Goal: Information Seeking & Learning: Learn about a topic

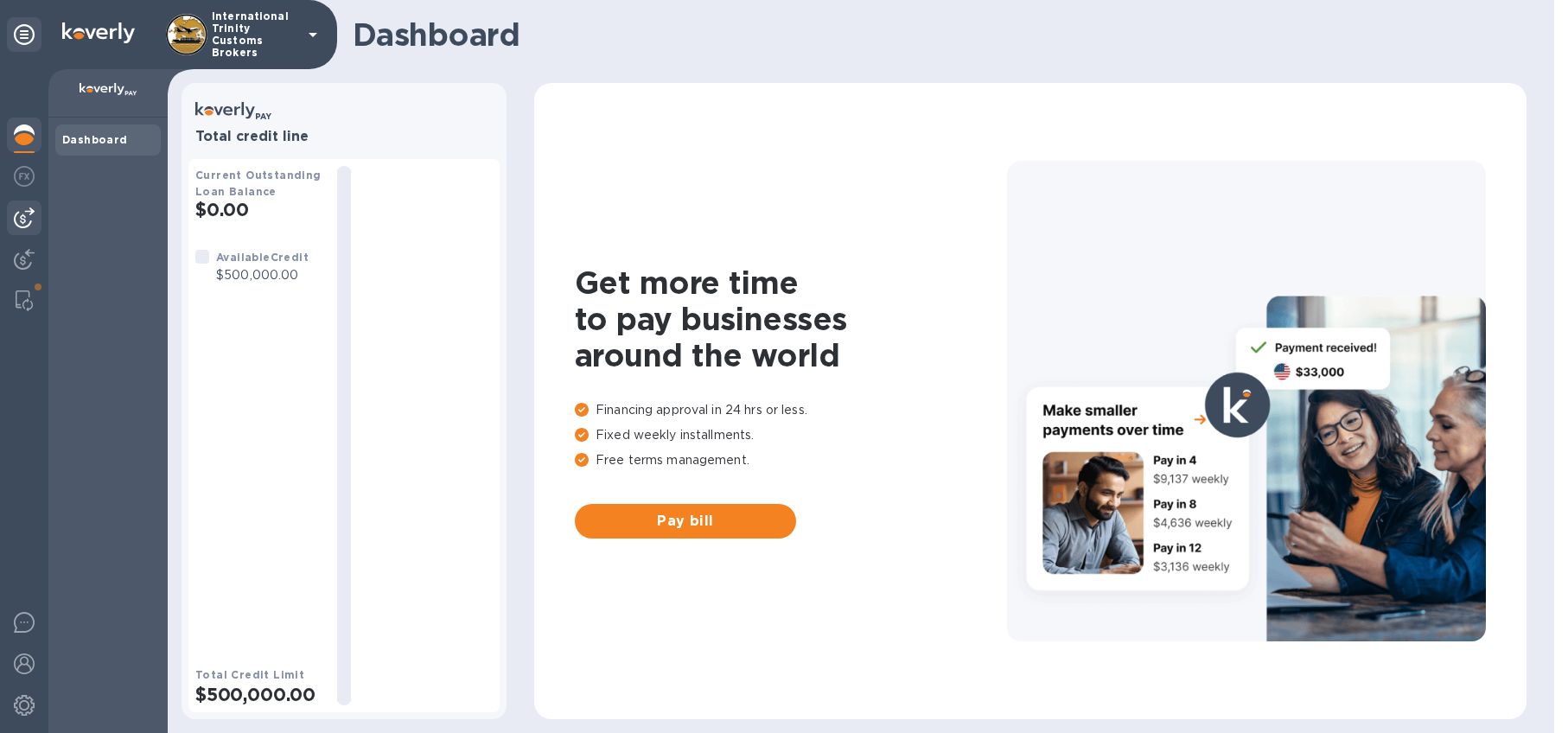
click at [23, 226] on img at bounding box center [24, 218] width 21 height 21
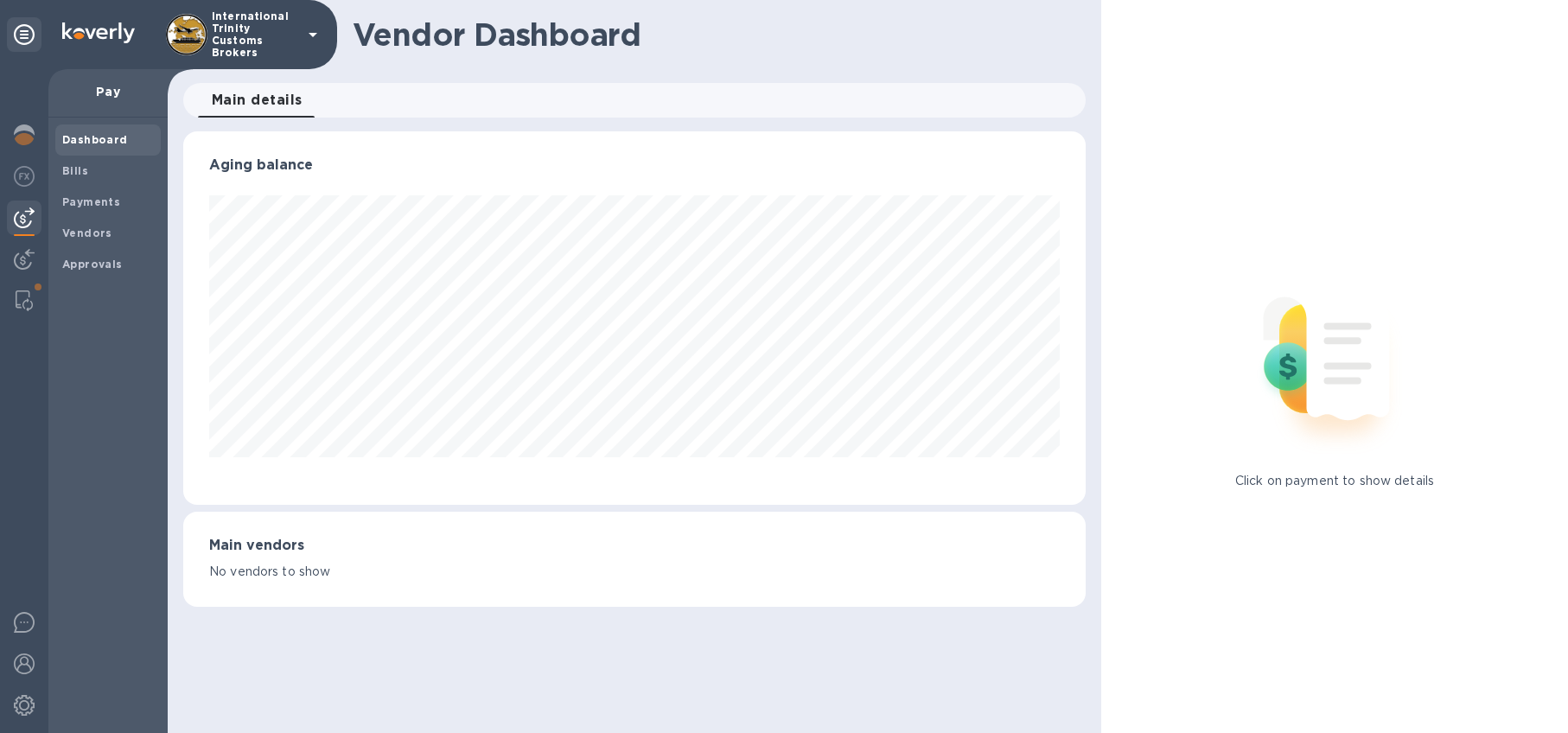
scroll to position [373, 902]
click at [88, 233] on b "Vendors" at bounding box center [88, 232] width 50 height 13
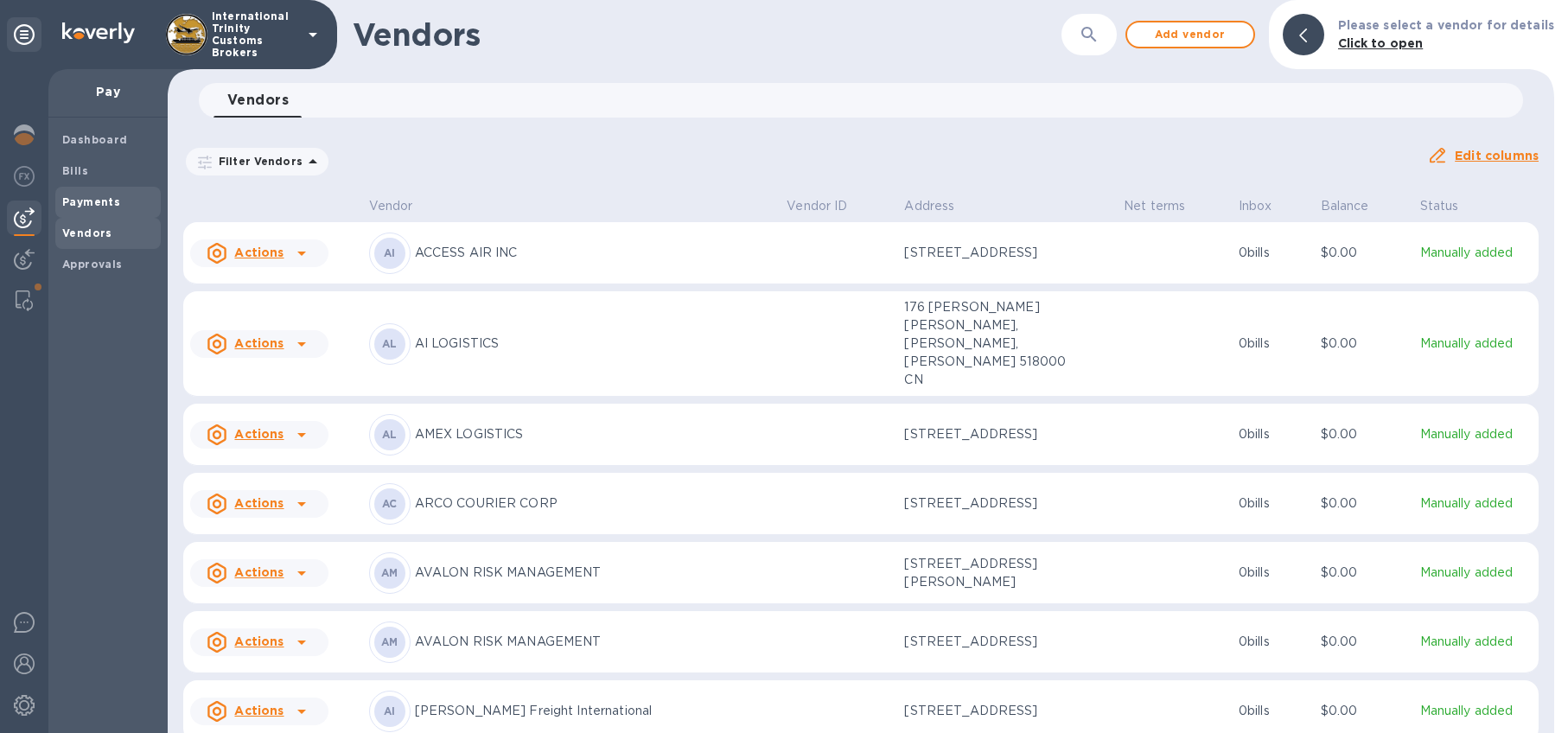
click at [95, 204] on b "Payments" at bounding box center [91, 201] width 58 height 13
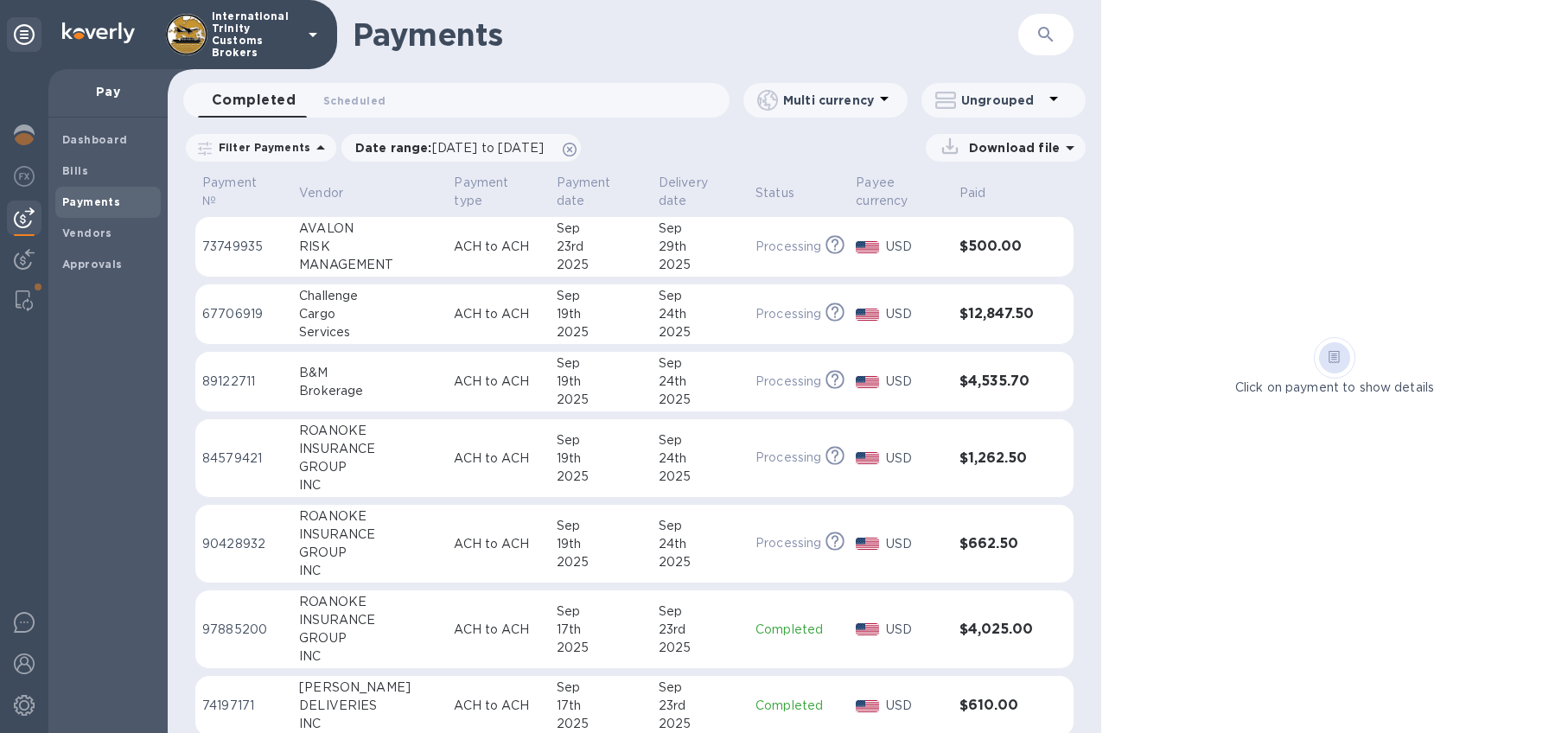
click at [346, 238] on div "RISK" at bounding box center [369, 246] width 140 height 18
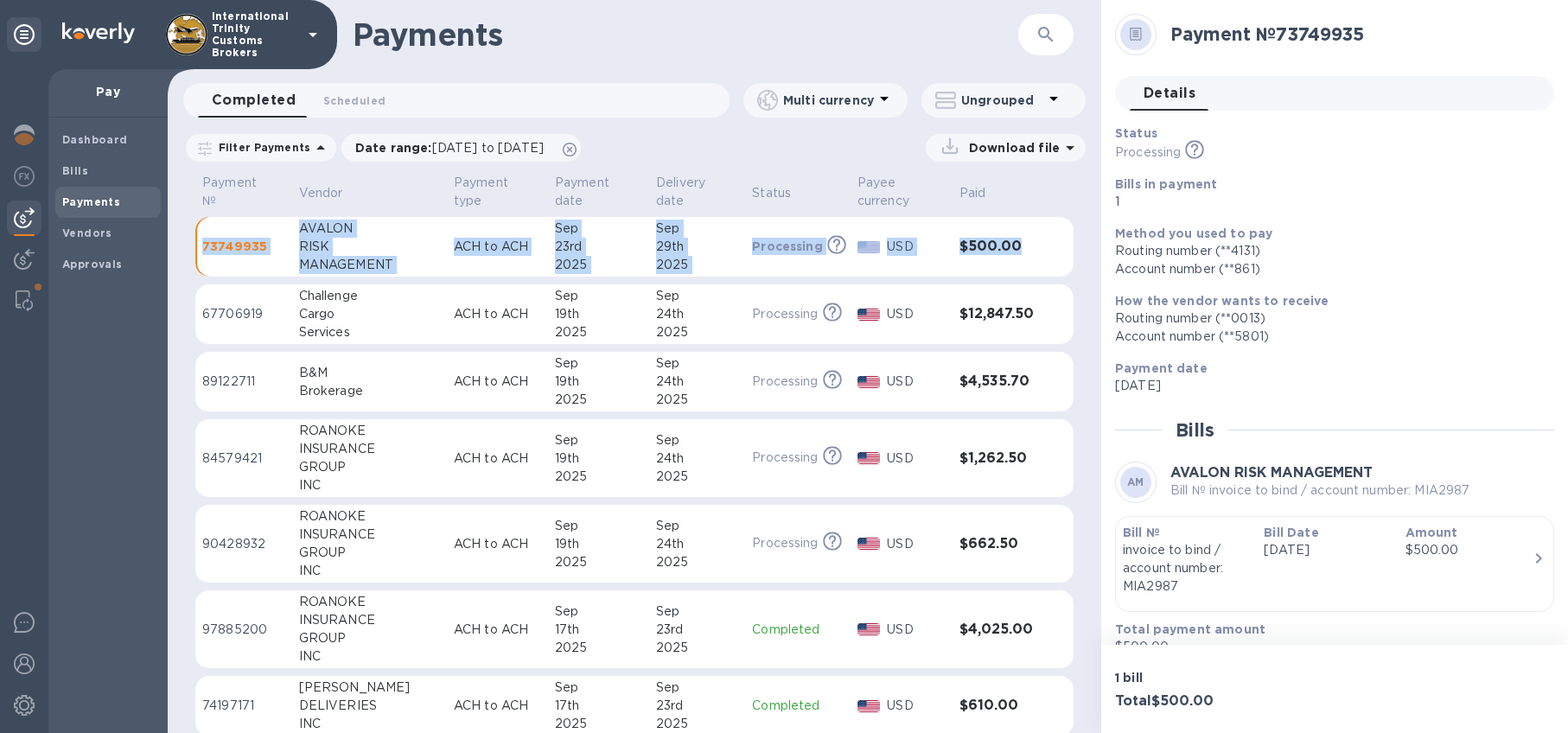
drag, startPoint x: 202, startPoint y: 187, endPoint x: 1040, endPoint y: 255, distance: 840.8
copy table "73749935 AVALON RISK MANAGEMENT ACH to ACH Sep 23rd 2025 Sep 29th 2025 Processi…"
click at [133, 451] on div "Dashboard Bills Payments Vendors Approvals" at bounding box center [108, 425] width 119 height 616
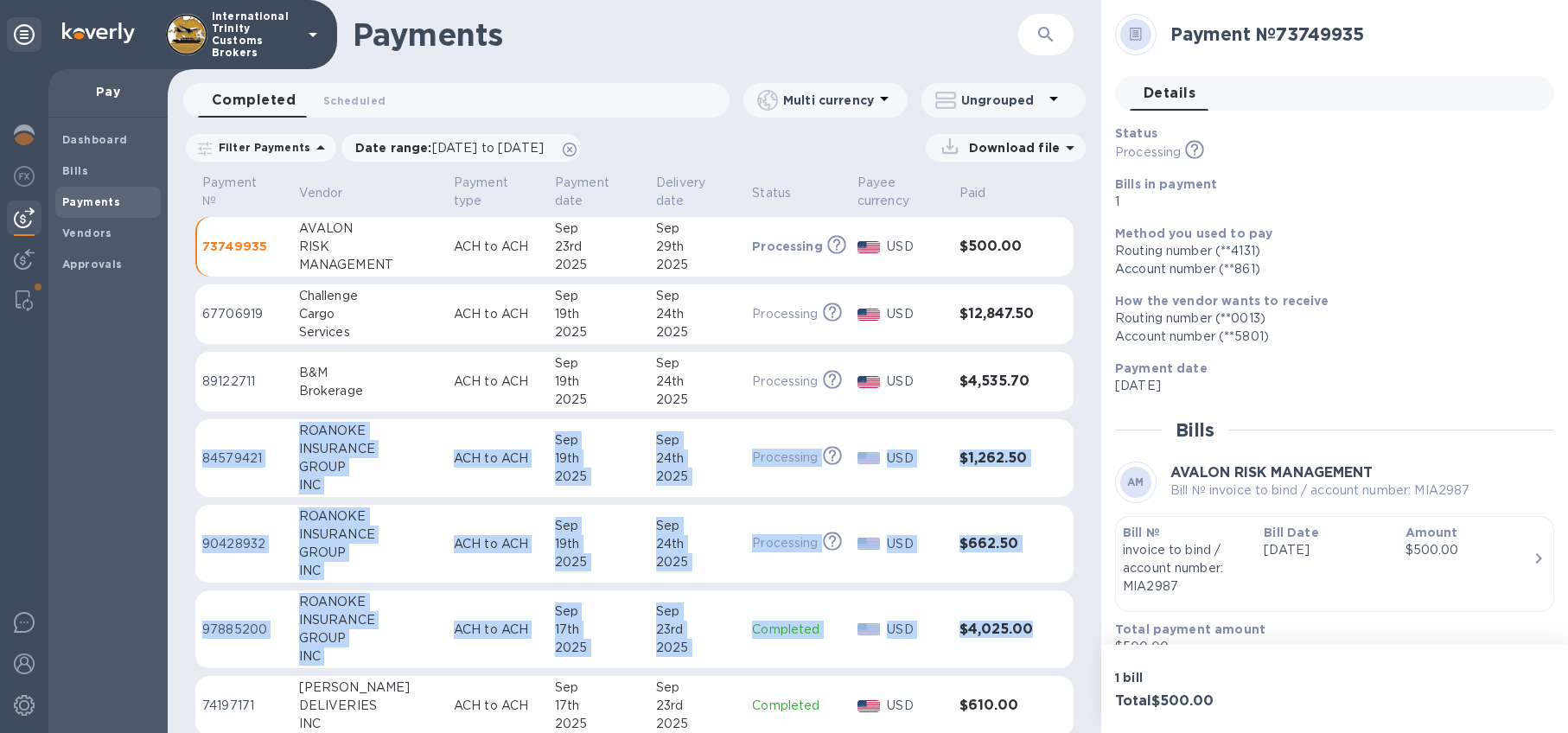
drag, startPoint x: 275, startPoint y: 431, endPoint x: 1050, endPoint y: 621, distance: 798.0
copy tbody "84579421 ROANOKE INSURANCE GROUP INC ACH to ACH Sep 19th 2025 Sep 24th 2025 Pro…"
click at [760, 603] on td "Completed" at bounding box center [798, 630] width 106 height 79
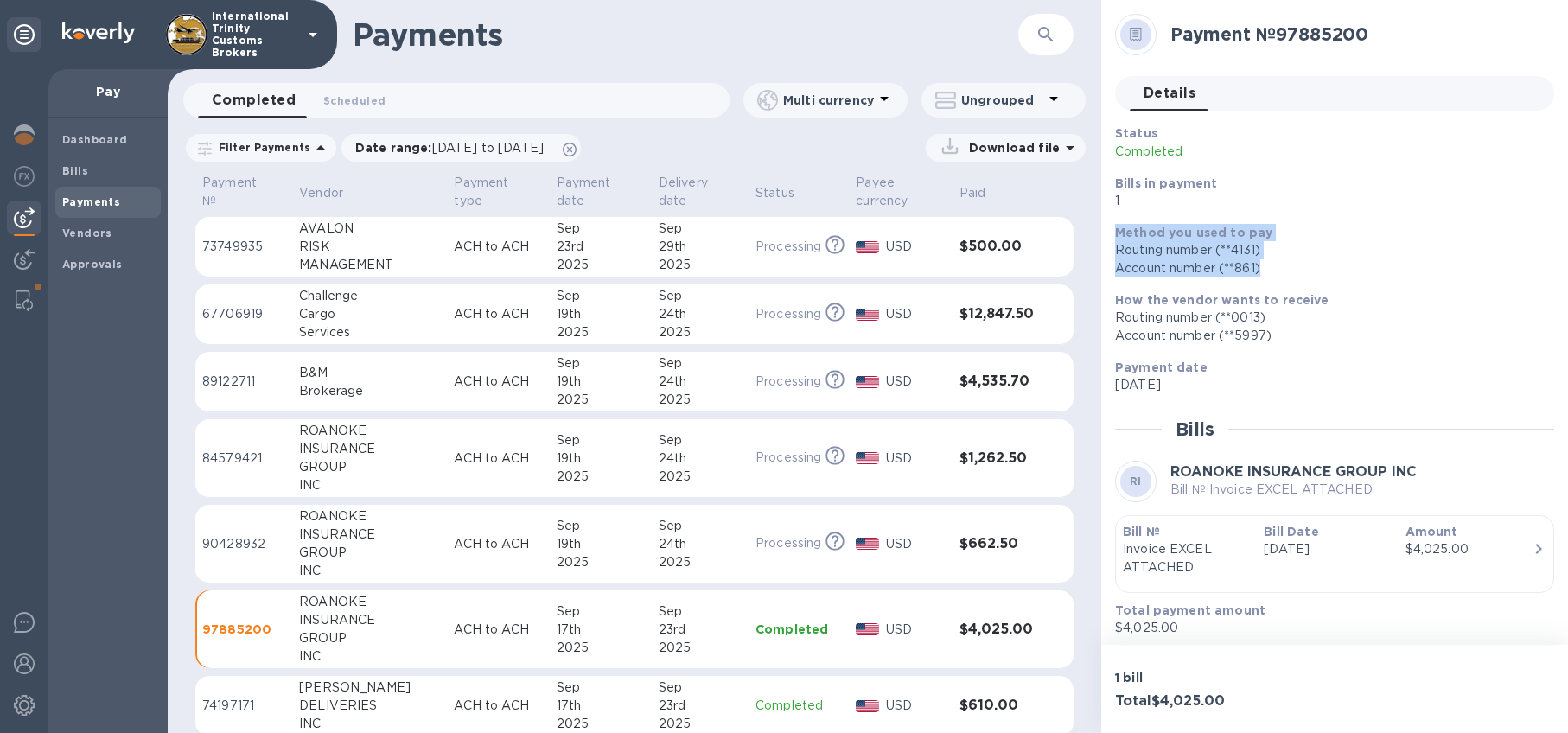
drag, startPoint x: 1178, startPoint y: 212, endPoint x: 1314, endPoint y: 271, distance: 148.2
click at [1314, 271] on div "Status Completed Bills in payment 1 Method you used to pay Routing number (**41…" at bounding box center [1328, 259] width 439 height 284
click at [1314, 271] on div "Account number (**861‬)" at bounding box center [1328, 268] width 425 height 18
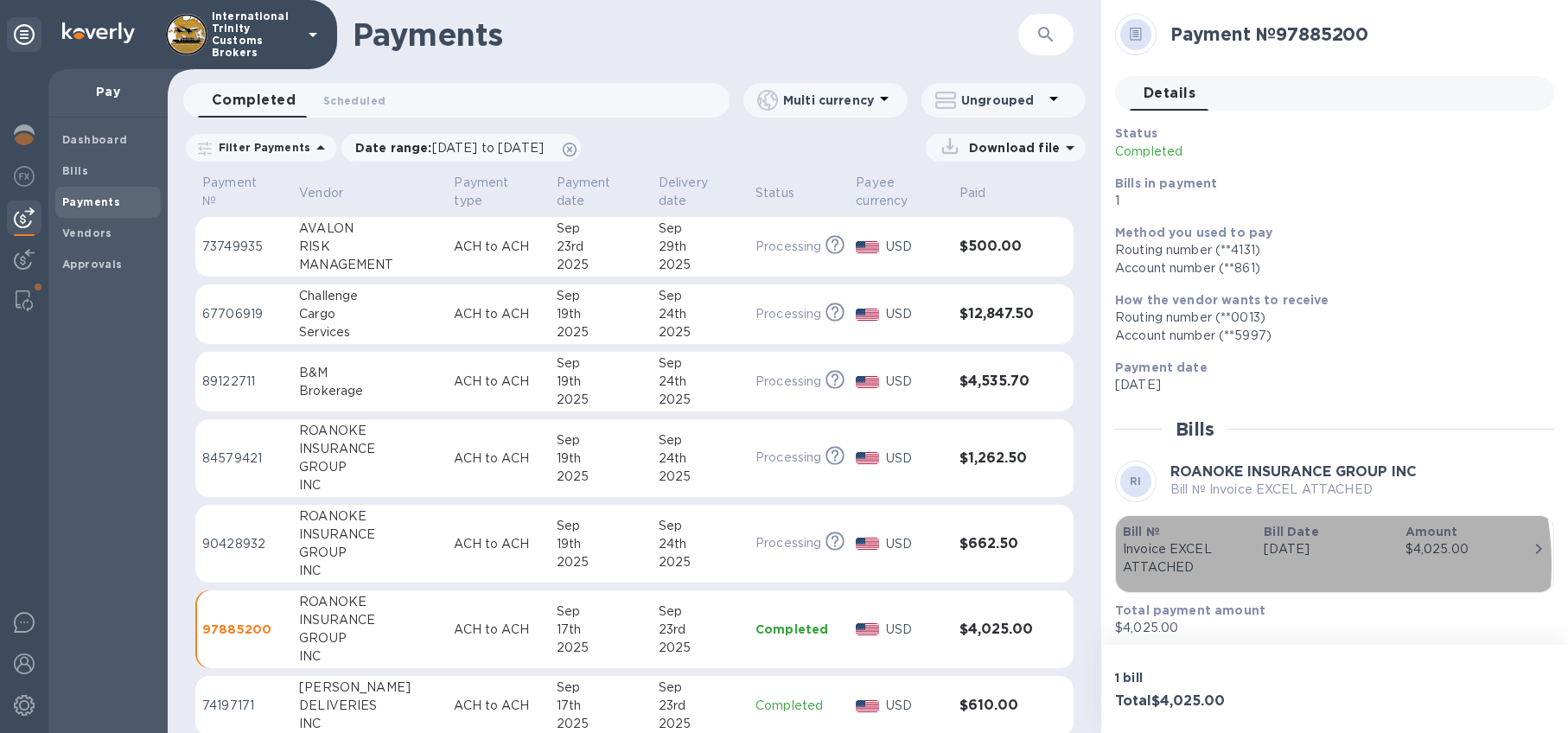
click at [1250, 565] on div "Bill № Invoice EXCEL ATTACHED" at bounding box center [1186, 549] width 140 height 67
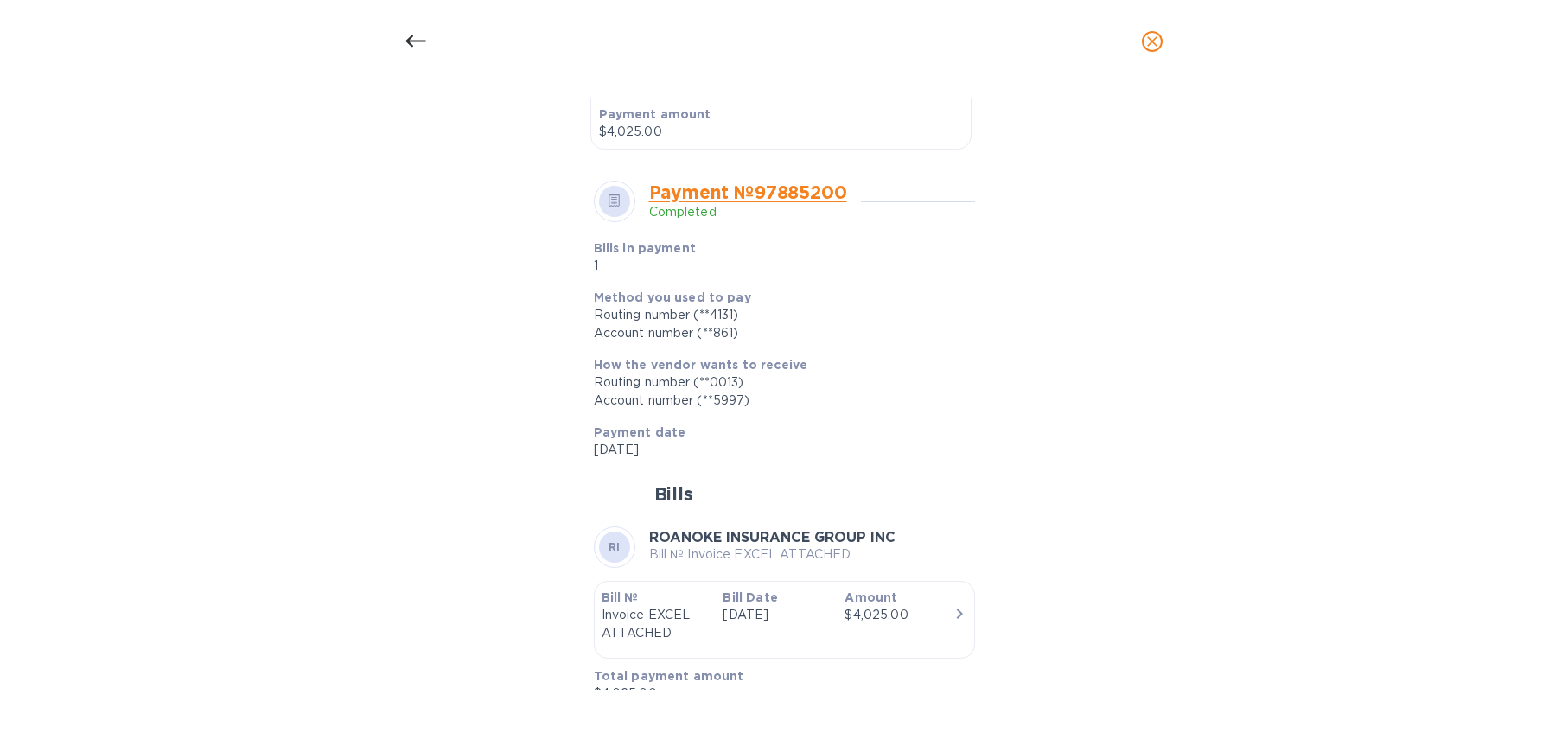
scroll to position [534, 0]
drag, startPoint x: 590, startPoint y: 362, endPoint x: 807, endPoint y: 410, distance: 222.2
click at [807, 410] on div "How the vendor wants to receive Routing number (**0013) Account number (**5997)" at bounding box center [777, 382] width 381 height 67
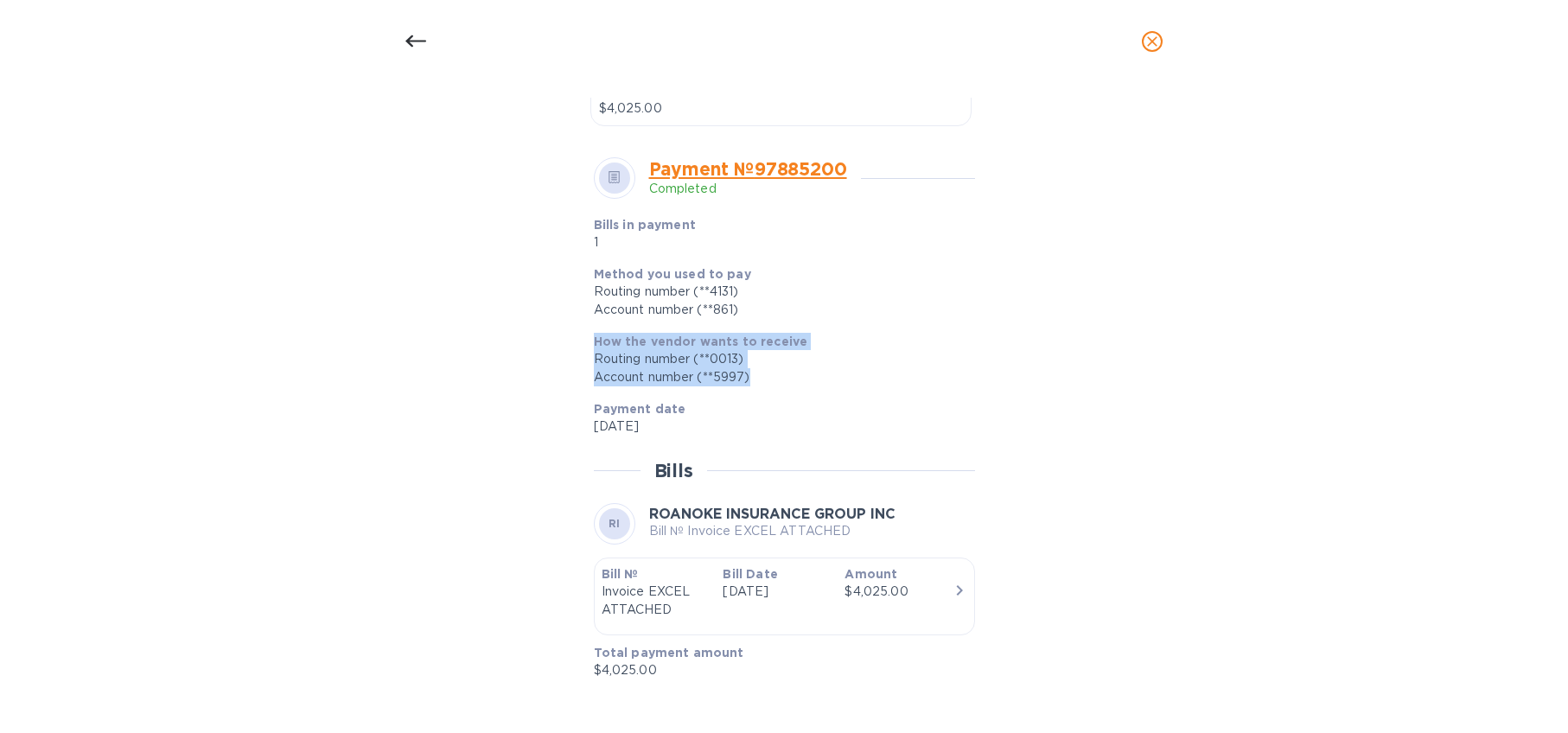
copy div "How the vendor wants to receive Routing number (**0013) Account number (**5997)"
click at [1161, 44] on span "close" at bounding box center [1152, 41] width 21 height 21
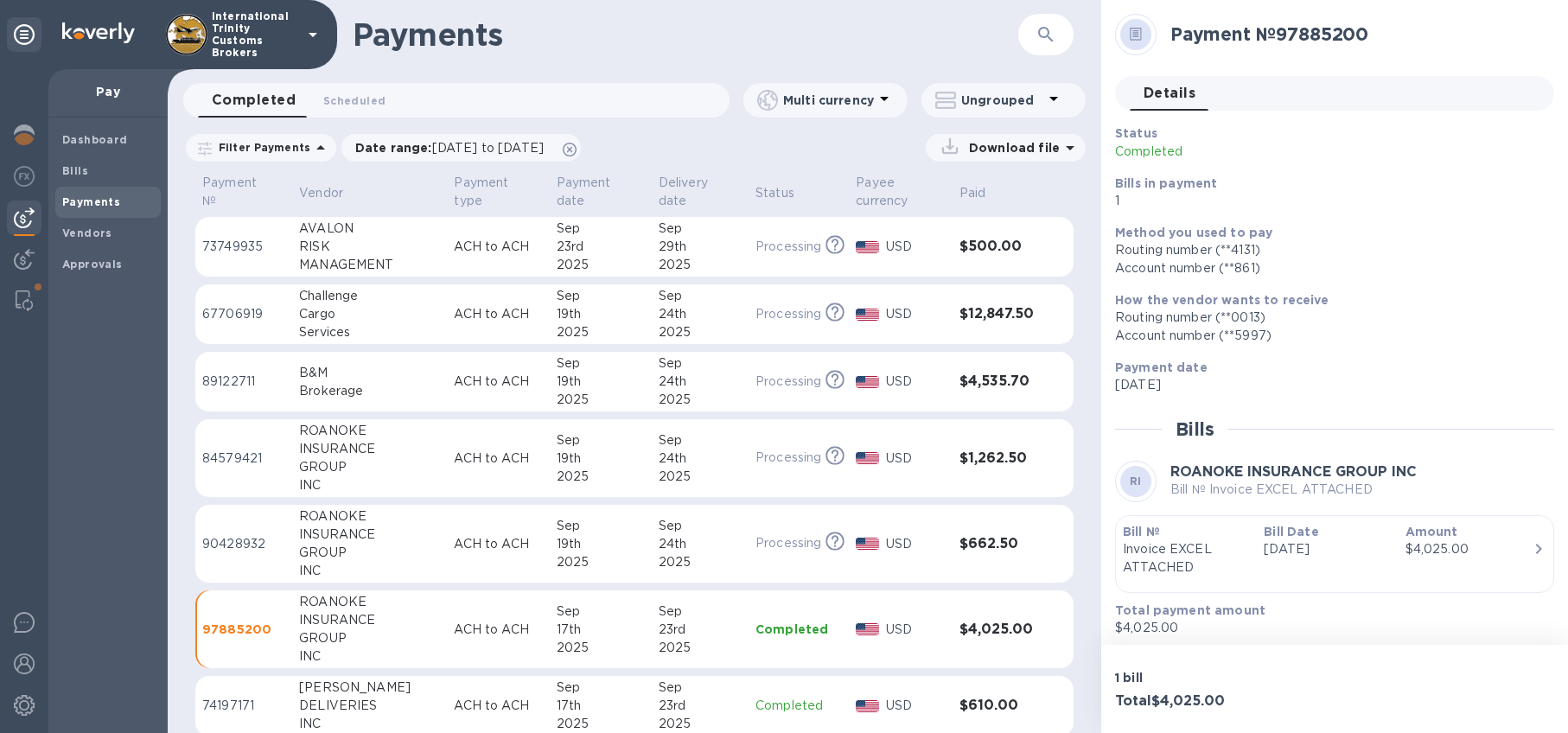
click at [27, 224] on img at bounding box center [24, 218] width 21 height 21
click at [30, 143] on img at bounding box center [24, 135] width 21 height 21
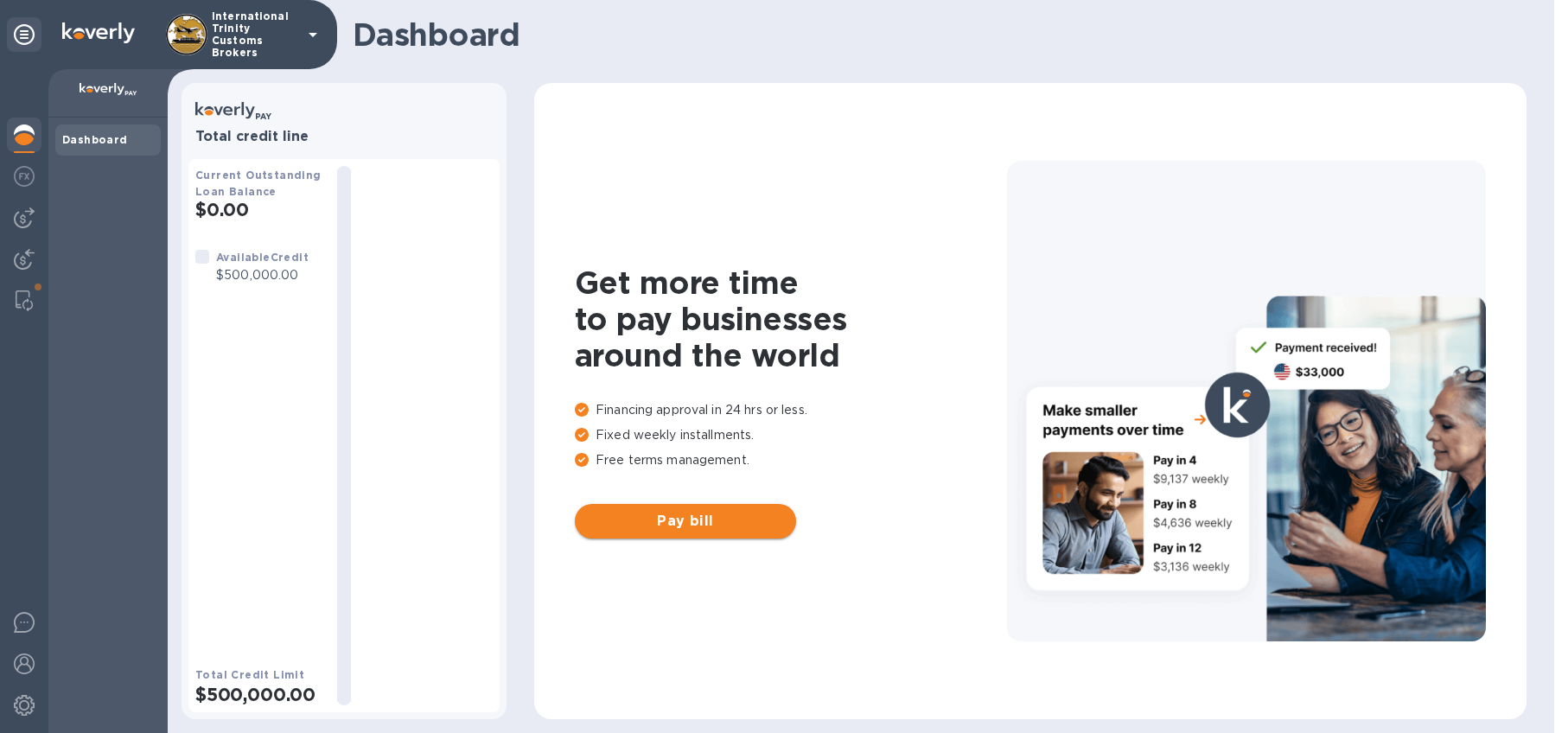
click at [721, 528] on span "Pay bill" at bounding box center [685, 521] width 193 height 21
click at [20, 225] on img at bounding box center [24, 218] width 21 height 21
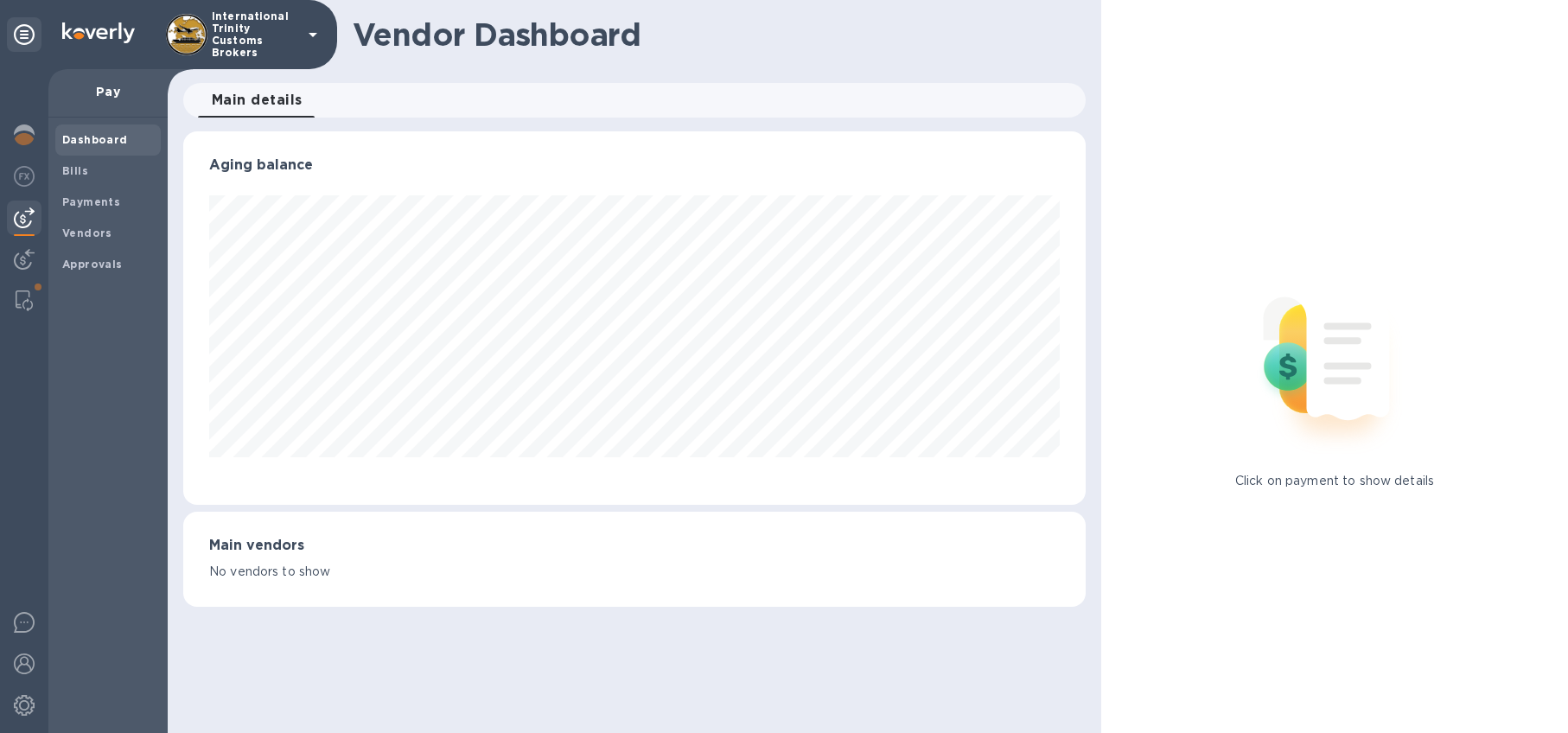
scroll to position [373, 902]
click at [77, 223] on div "Vendors" at bounding box center [109, 233] width 106 height 31
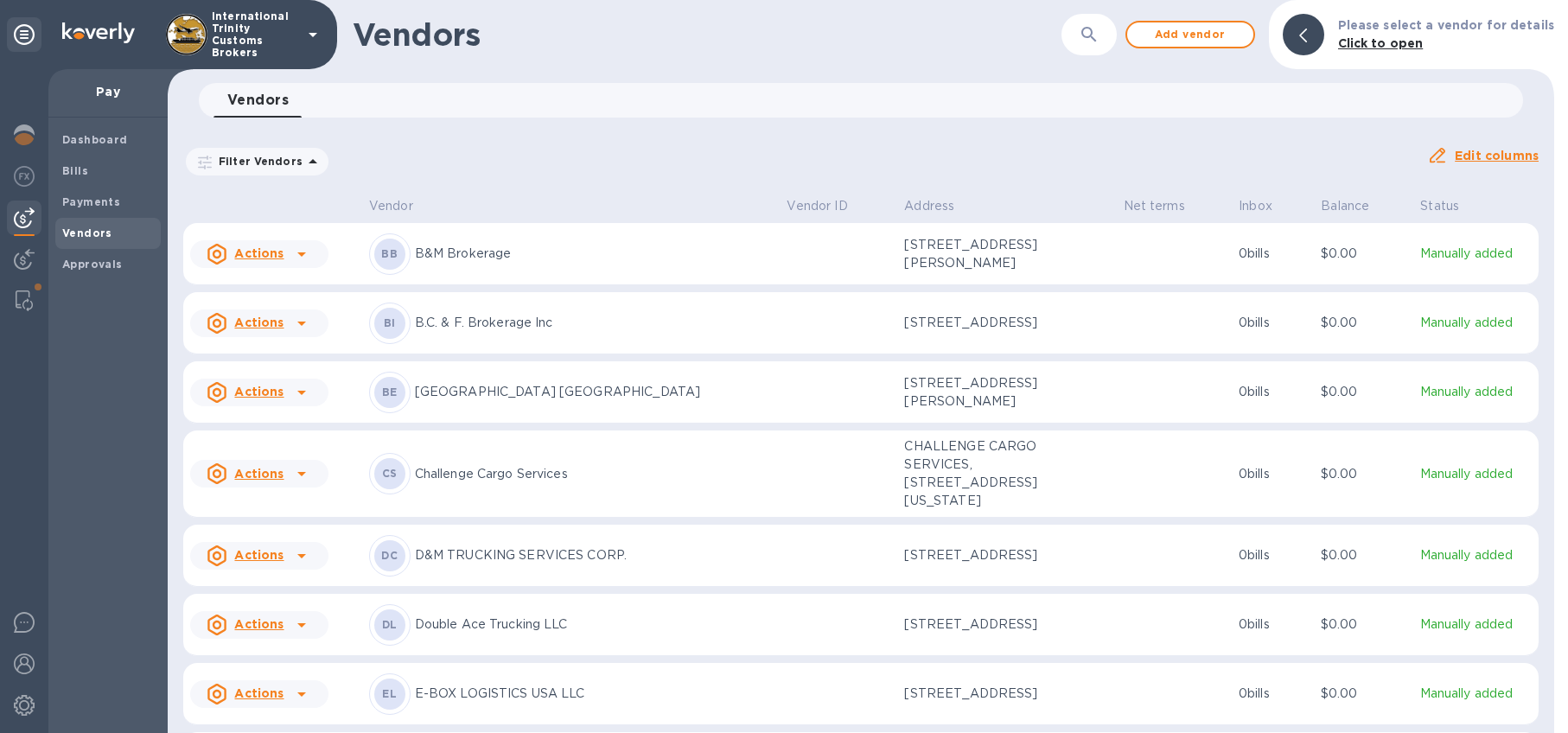
scroll to position [929, 0]
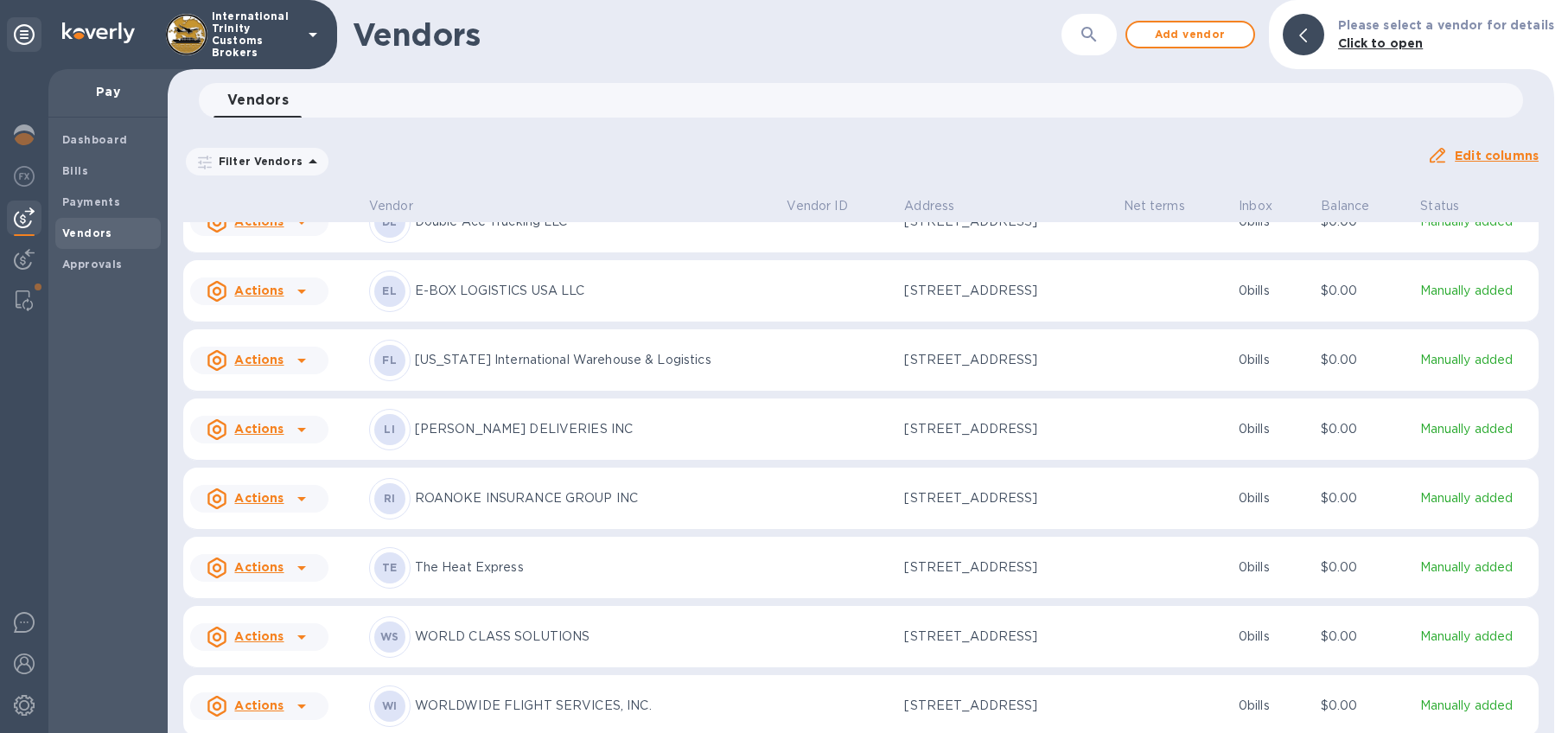
click at [590, 478] on div "RI ROANOKE INSURANCE GROUP INC" at bounding box center [571, 498] width 404 height 41
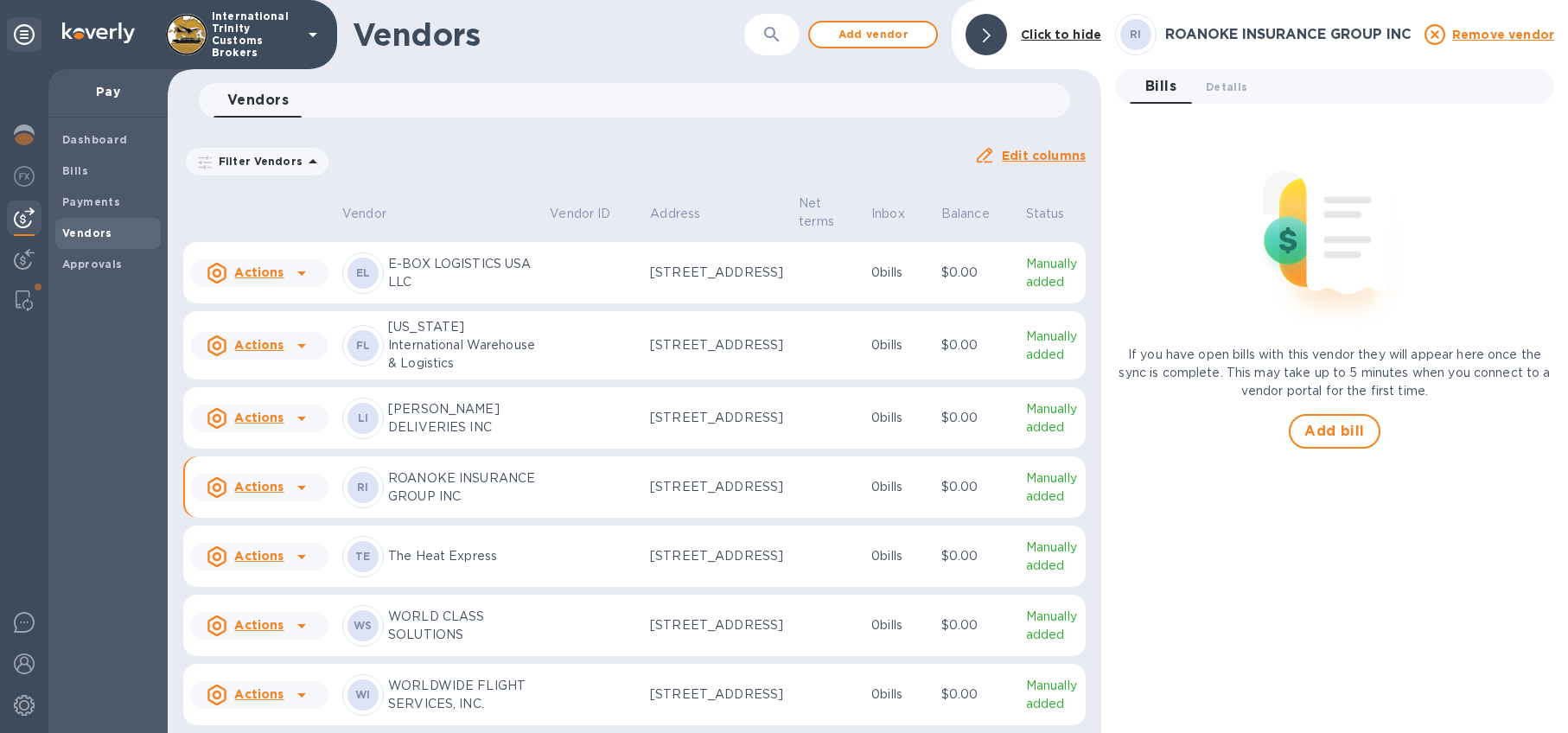
scroll to position [1255, 0]
click at [428, 506] on p "ROANOKE INSURANCE GROUP INC" at bounding box center [462, 488] width 148 height 37
click at [308, 498] on icon at bounding box center [302, 488] width 21 height 21
click at [846, 562] on div at bounding box center [784, 366] width 1568 height 733
click at [682, 496] on p "[STREET_ADDRESS]" at bounding box center [718, 487] width 135 height 18
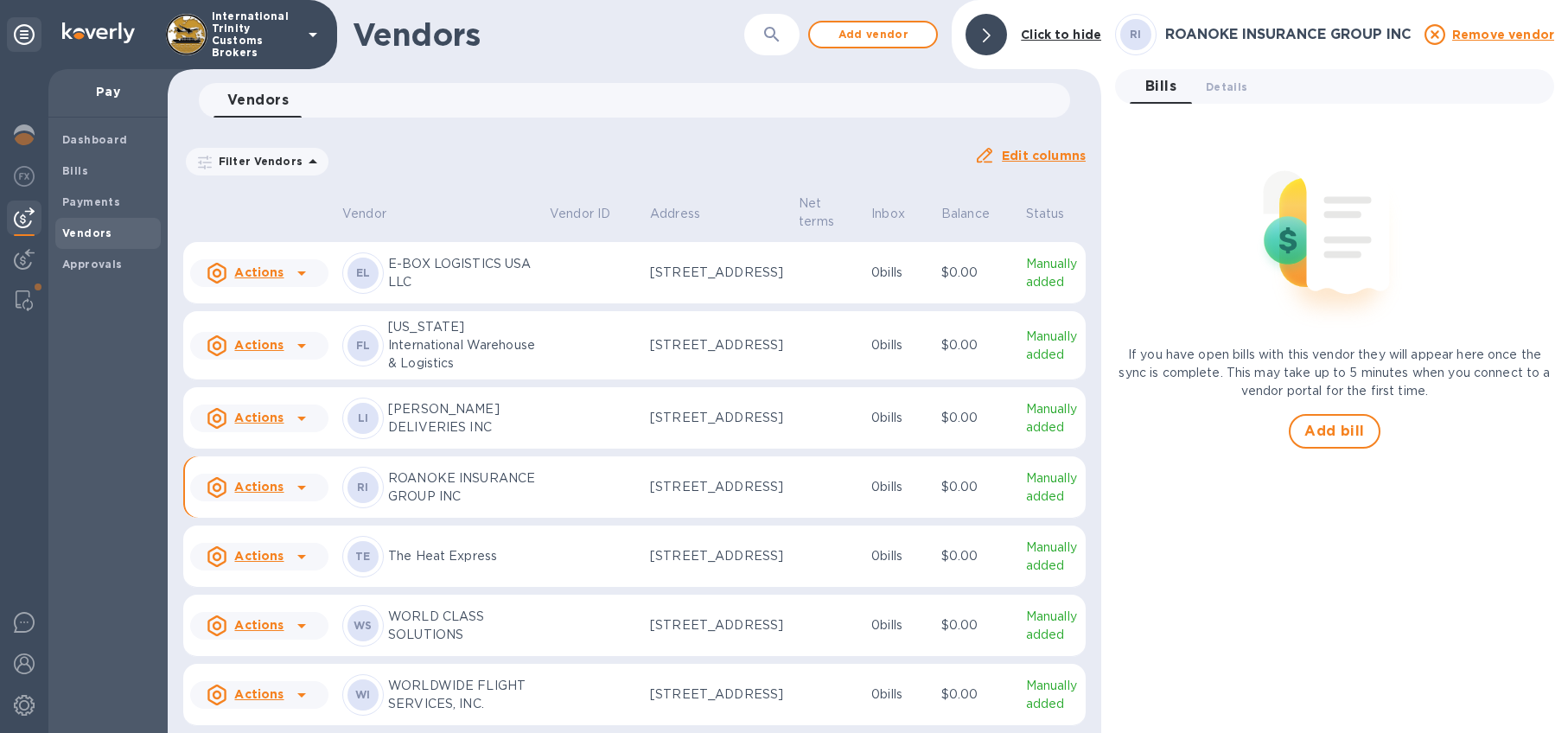
click at [223, 498] on icon at bounding box center [217, 488] width 21 height 21
click at [1086, 122] on div at bounding box center [784, 366] width 1568 height 733
click at [1227, 84] on span "Details 0" at bounding box center [1226, 87] width 41 height 18
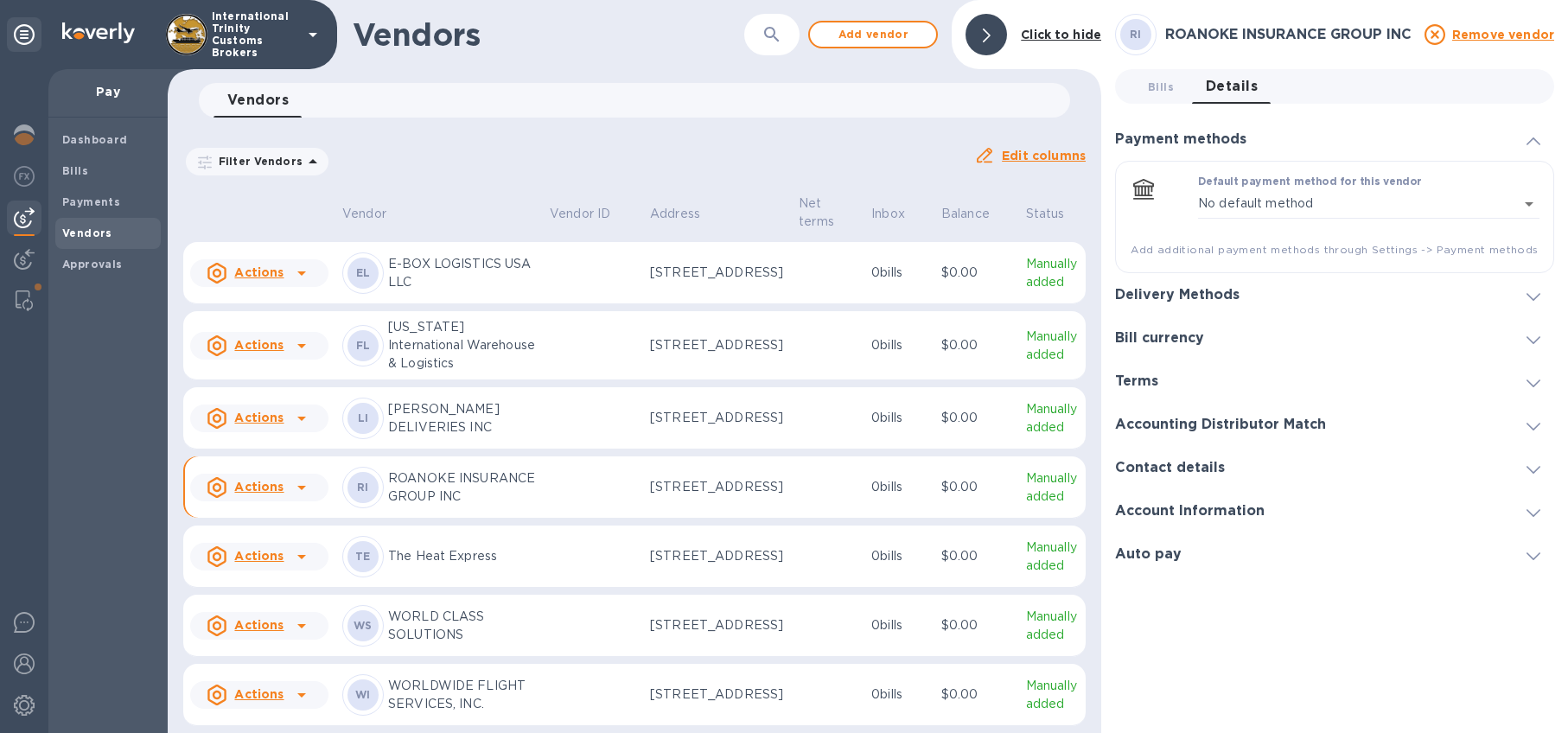
click at [1177, 338] on h3 "Bill currency" at bounding box center [1159, 338] width 89 height 16
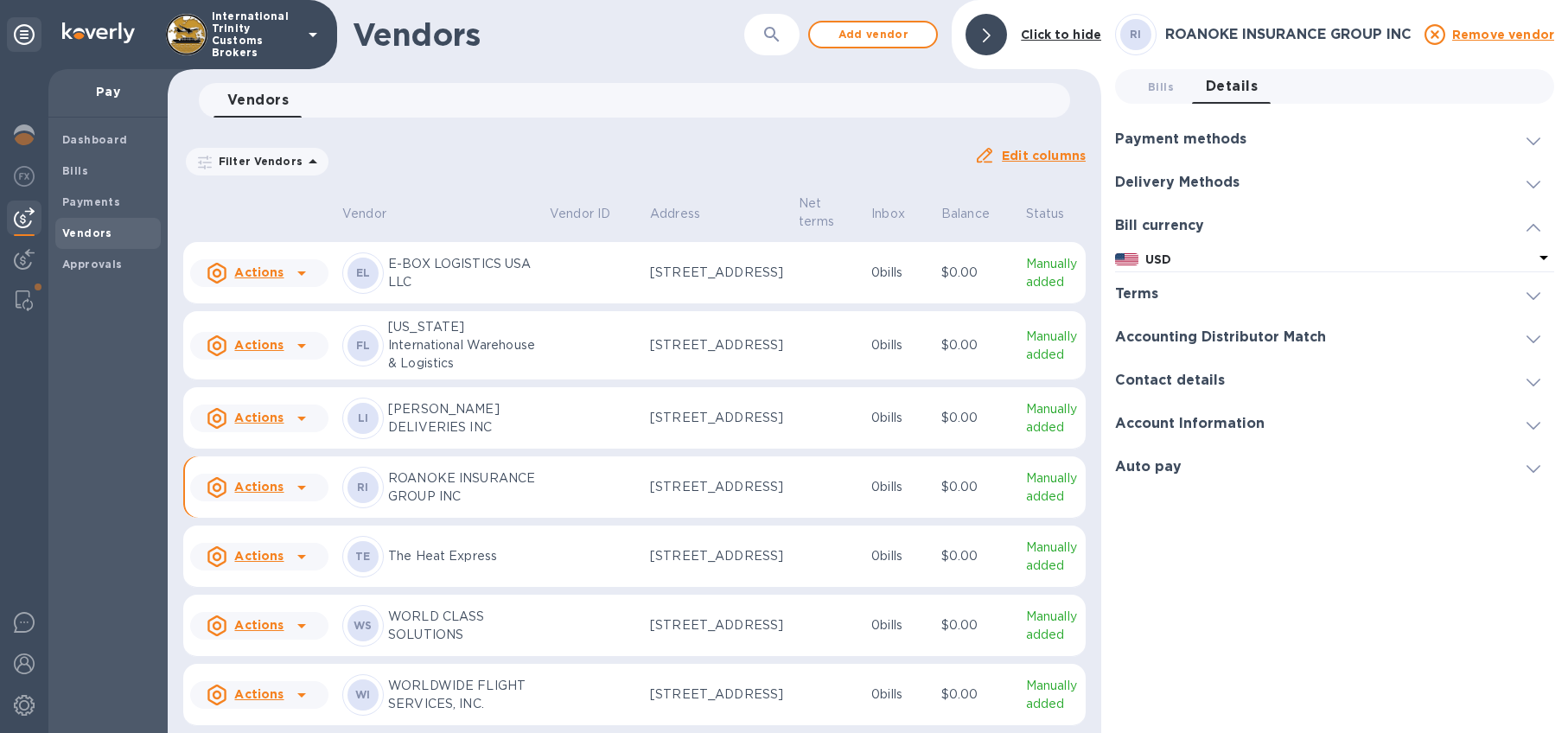
click at [1176, 180] on h3 "Delivery Methods" at bounding box center [1176, 182] width 124 height 16
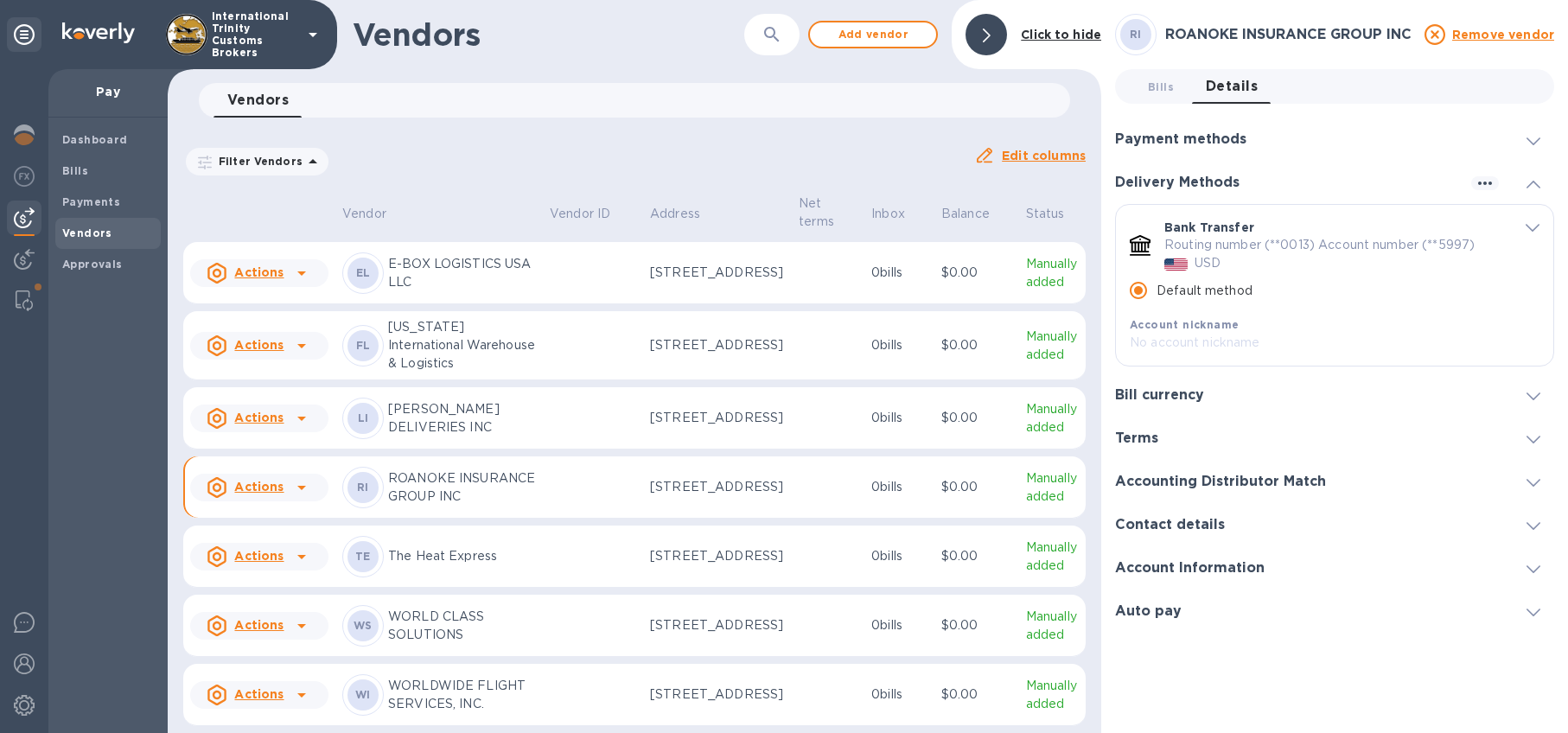
click at [1162, 481] on h3 "Accounting Distributor Match" at bounding box center [1220, 481] width 211 height 16
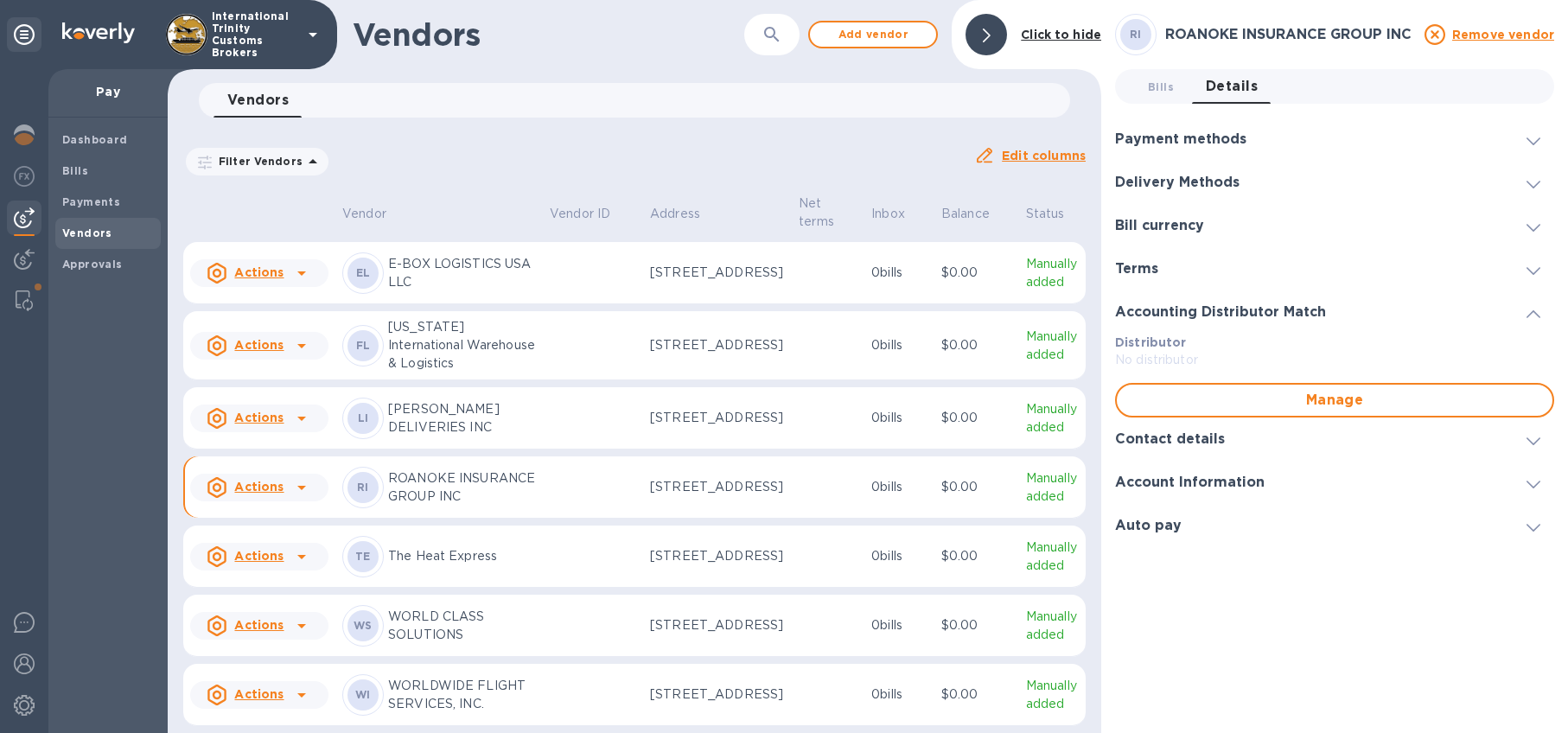
drag, startPoint x: 1196, startPoint y: 446, endPoint x: 1196, endPoint y: 460, distance: 14.0
click at [1196, 446] on h3 "Contact details" at bounding box center [1170, 439] width 110 height 16
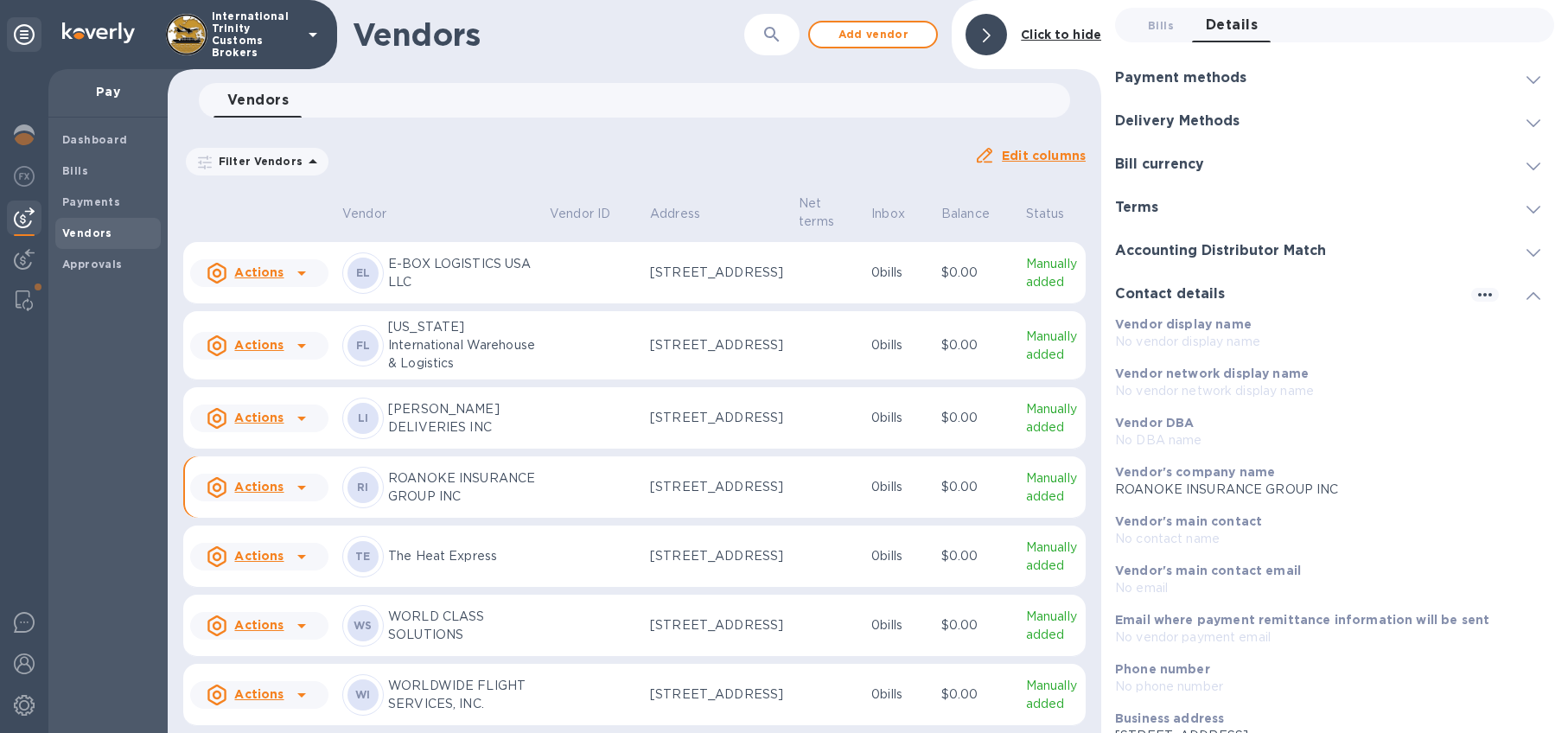
scroll to position [160, 0]
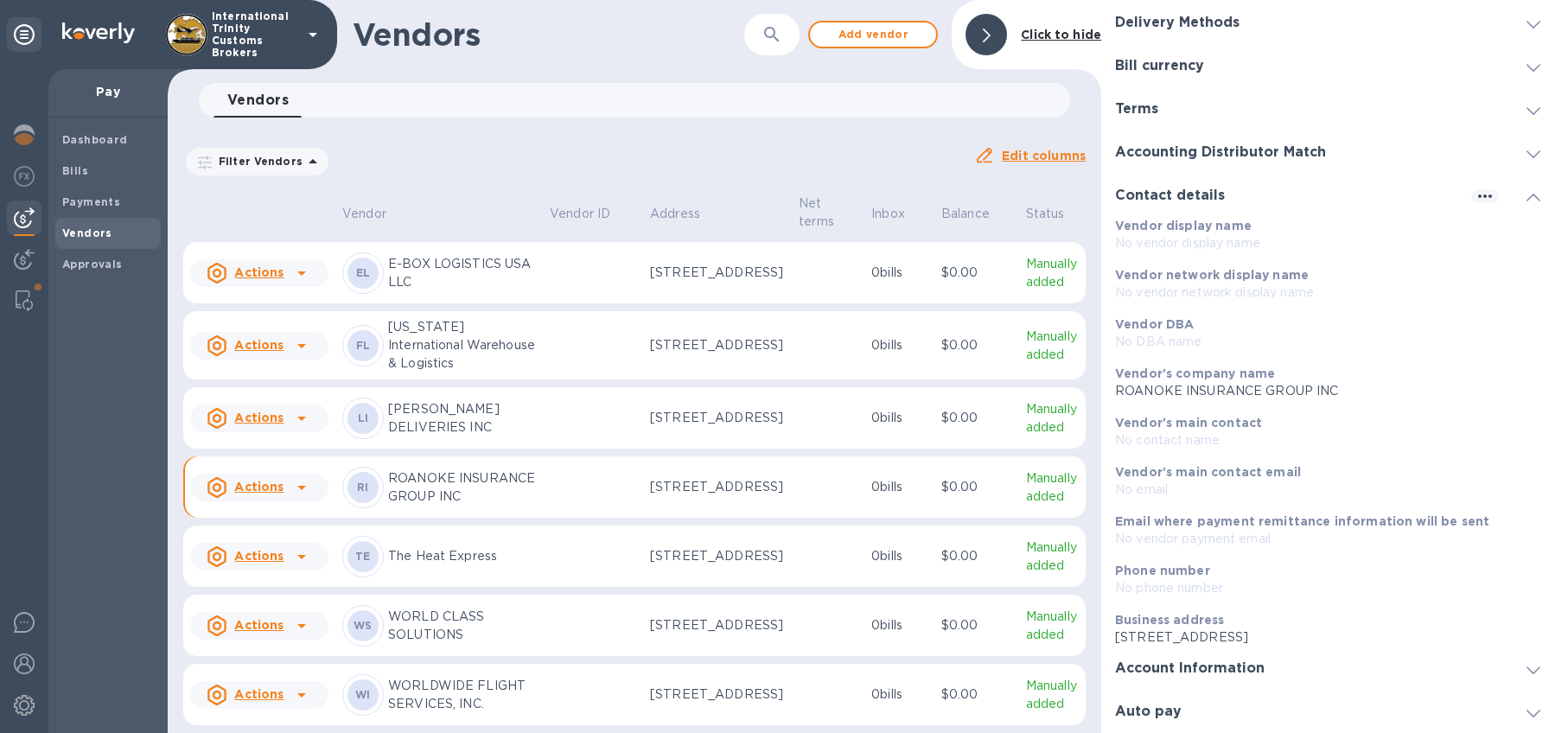
click at [1213, 662] on h3 "Account Information" at bounding box center [1189, 668] width 149 height 16
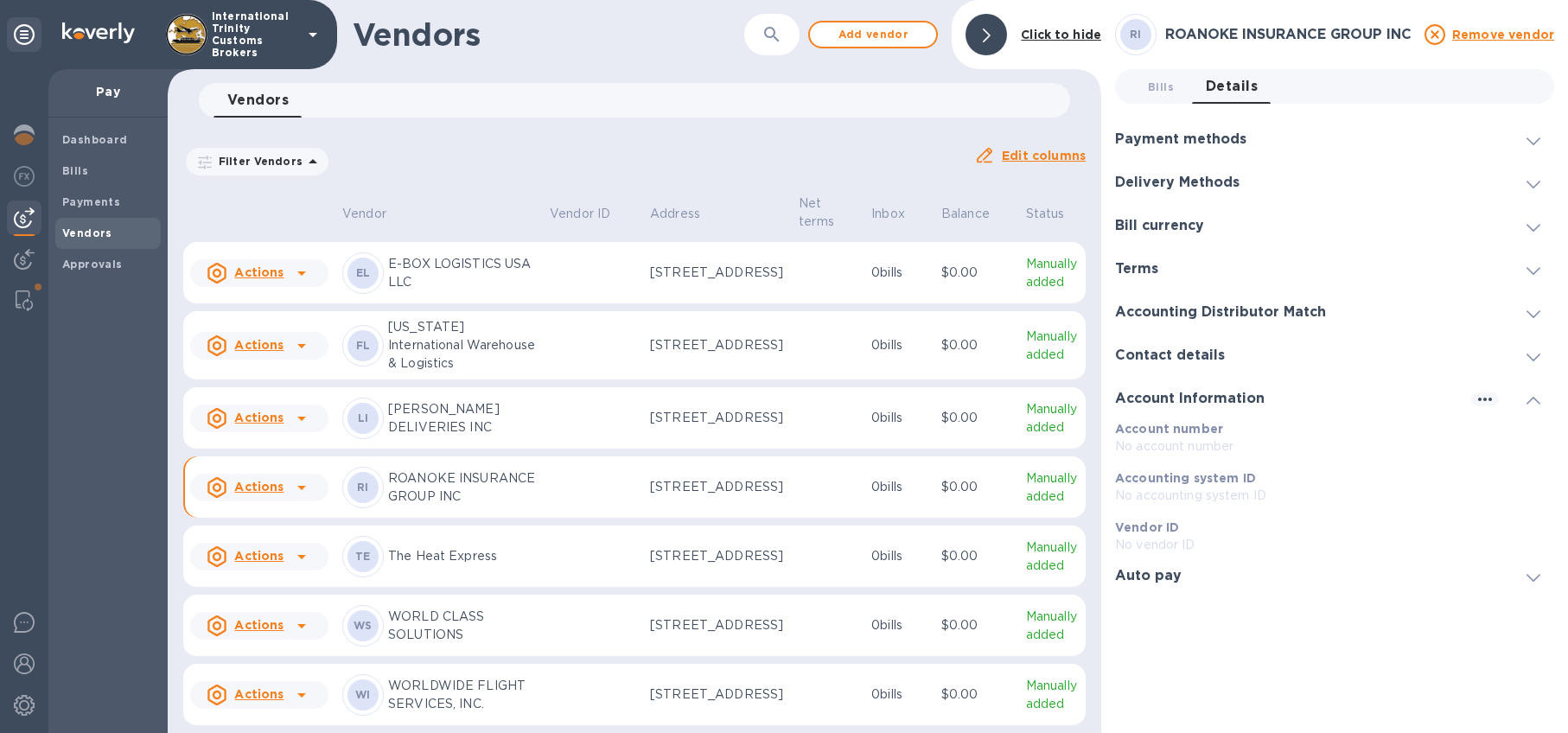
click at [1181, 575] on div "Auto pay" at bounding box center [1155, 575] width 81 height 16
click at [1188, 137] on h3 "Payment methods" at bounding box center [1180, 139] width 132 height 16
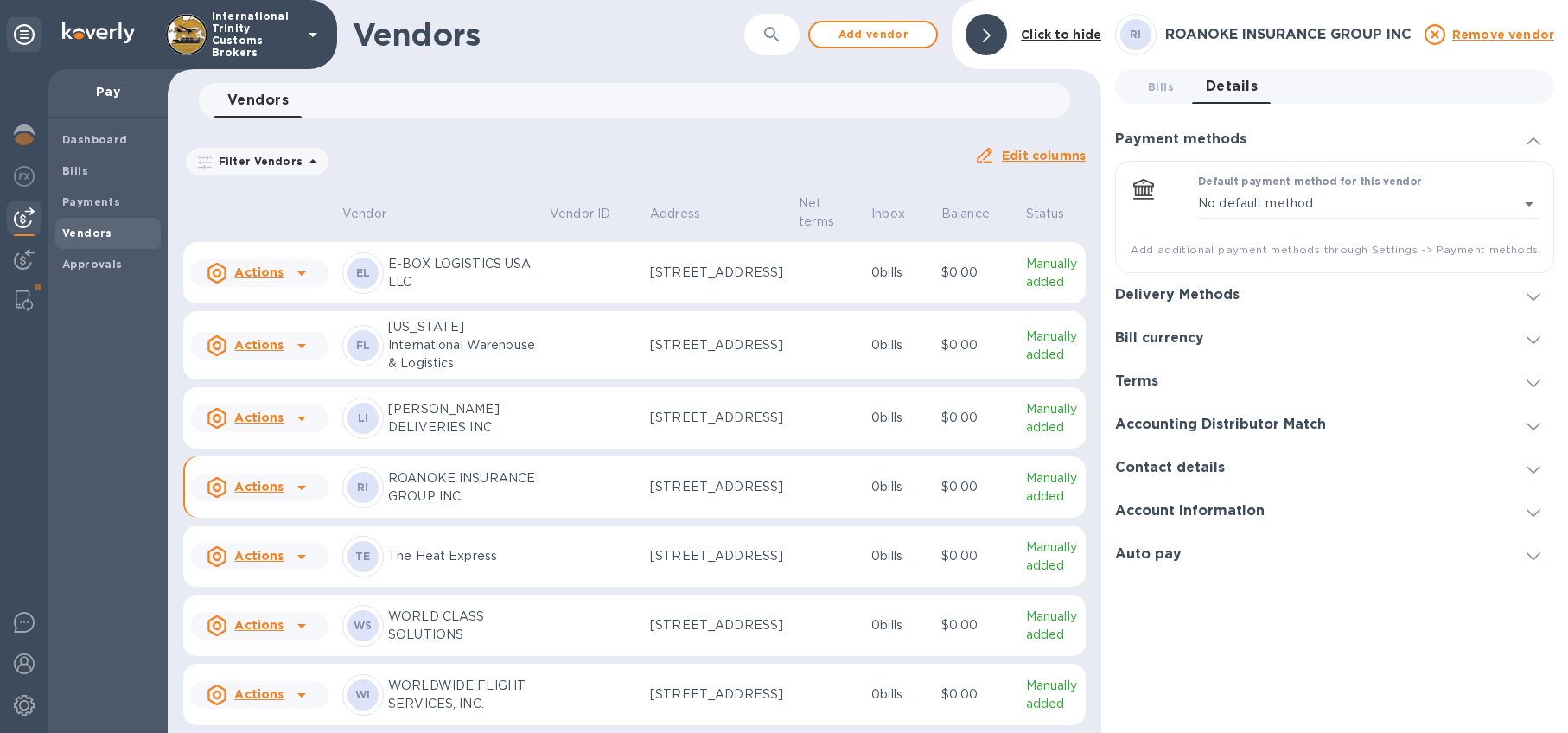
click at [1246, 293] on div "Delivery Methods" at bounding box center [1184, 294] width 139 height 16
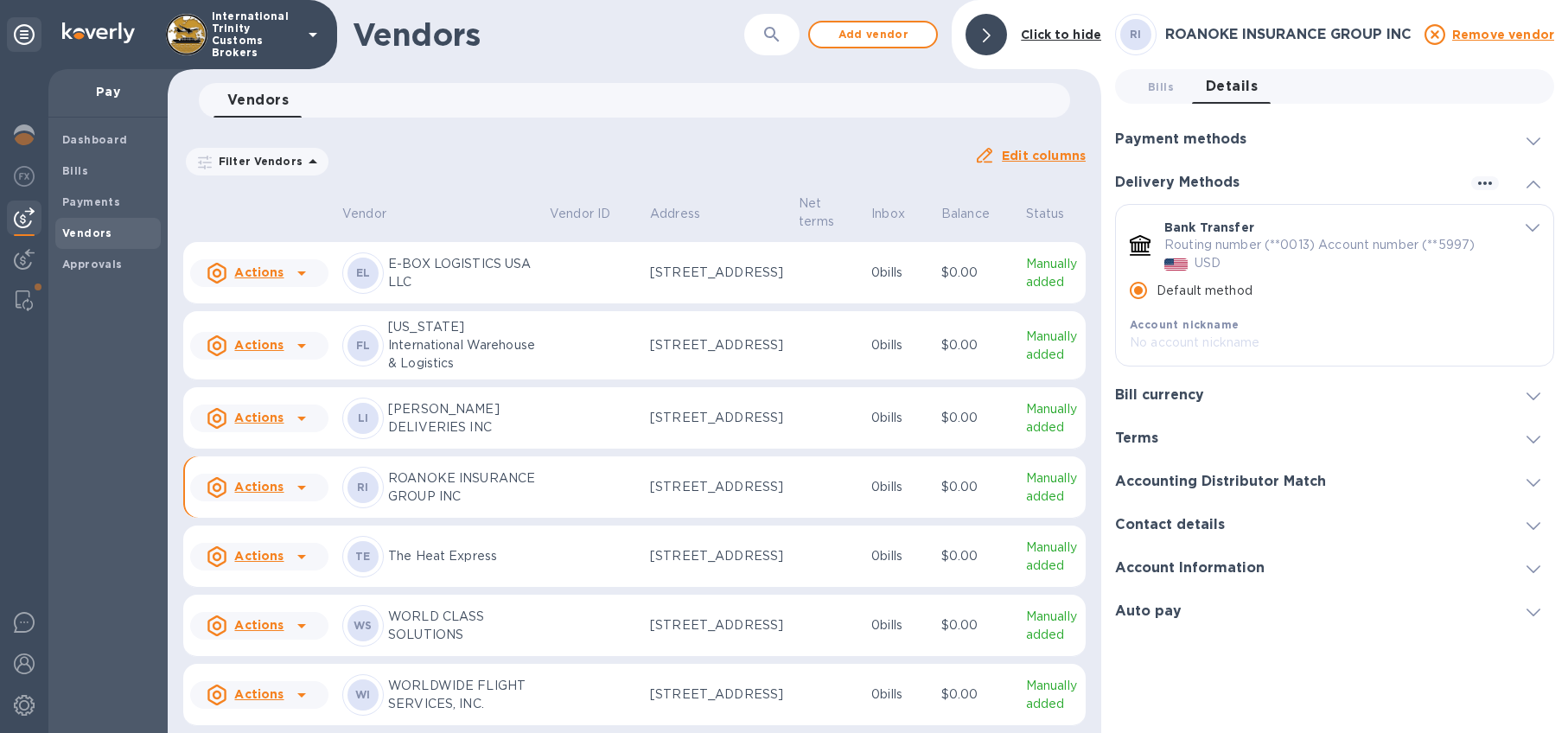
click at [1276, 251] on p "Routing number (**0013) Account number (**5997)" at bounding box center [1319, 244] width 311 height 18
click at [1188, 393] on h3 "Bill currency" at bounding box center [1159, 395] width 89 height 16
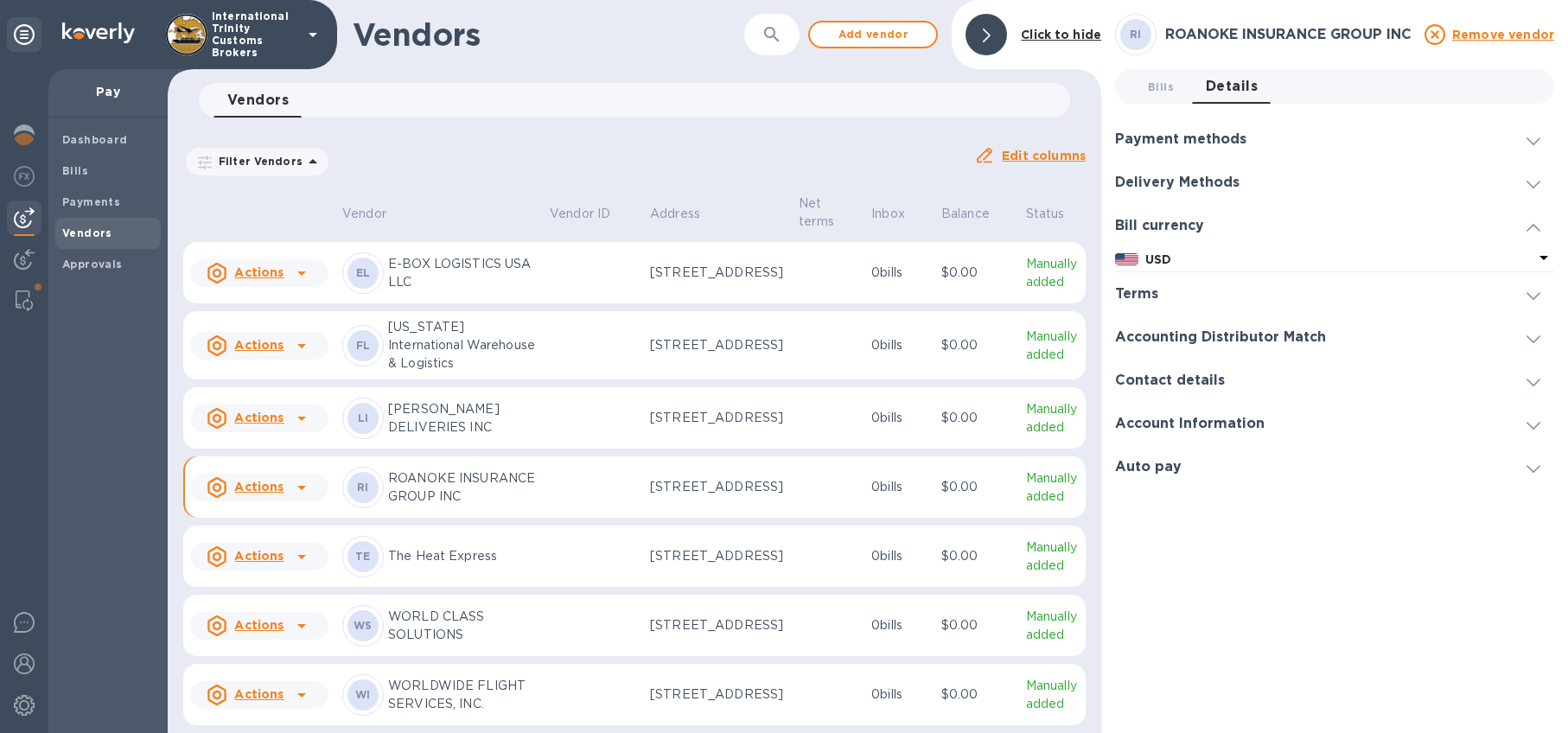
click at [1255, 190] on div "Delivery Methods" at bounding box center [1334, 182] width 439 height 43
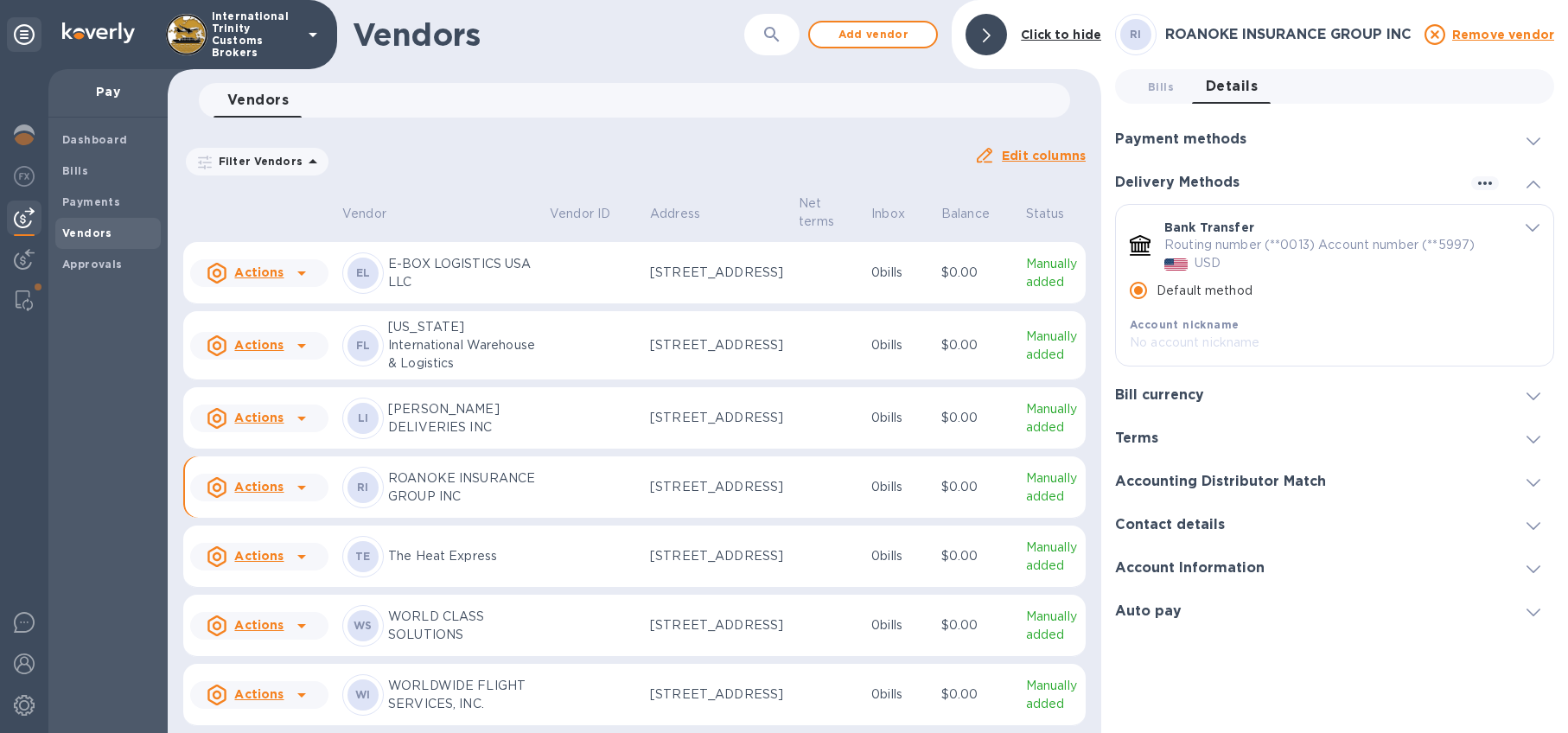
click at [1167, 370] on div "Bank Transfer Routing number (**0013) Account number (**5997) USD Default metho…" at bounding box center [1334, 289] width 439 height 169
click at [1165, 390] on h3 "Bill currency" at bounding box center [1159, 395] width 89 height 16
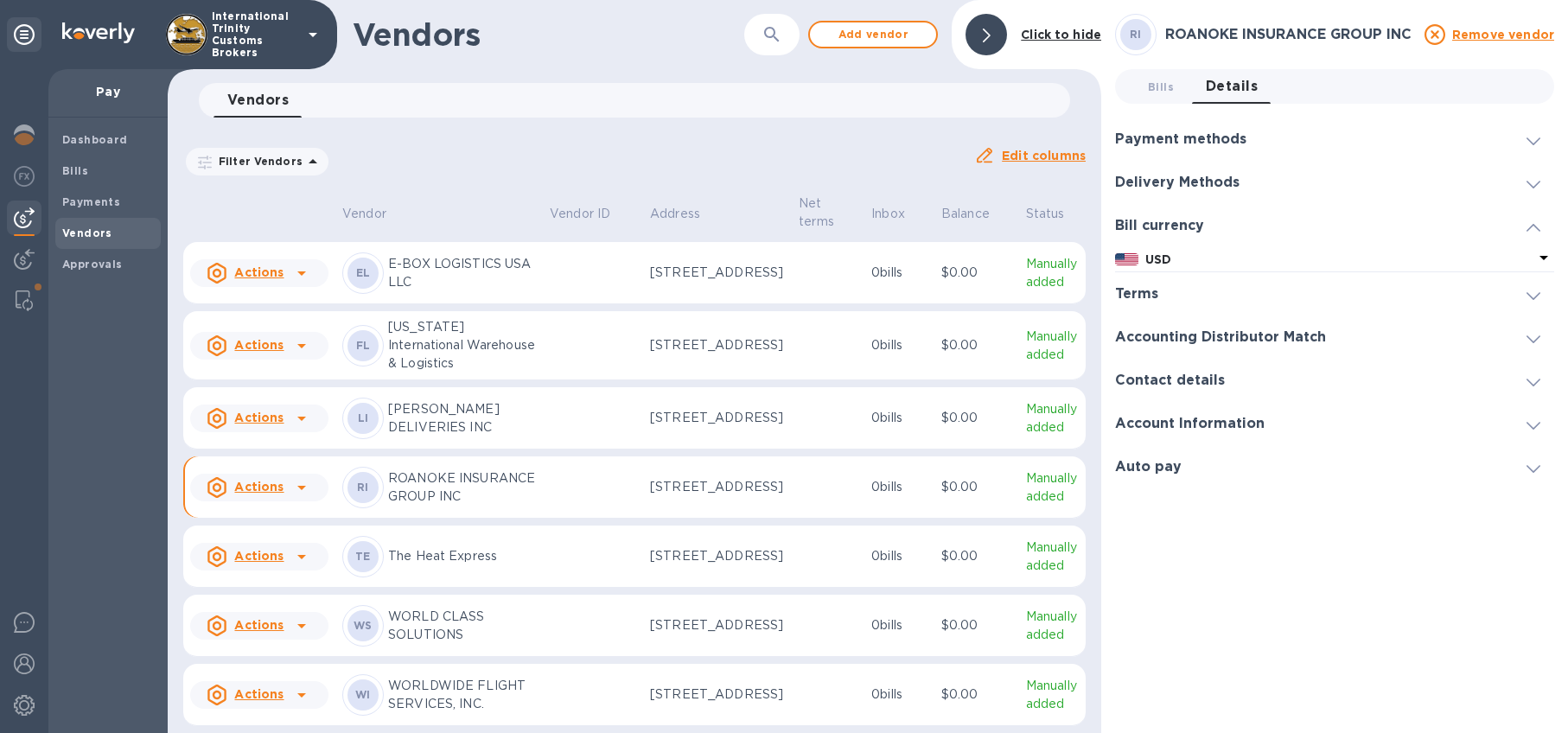
click at [1153, 296] on h3 "Terms" at bounding box center [1136, 293] width 43 height 16
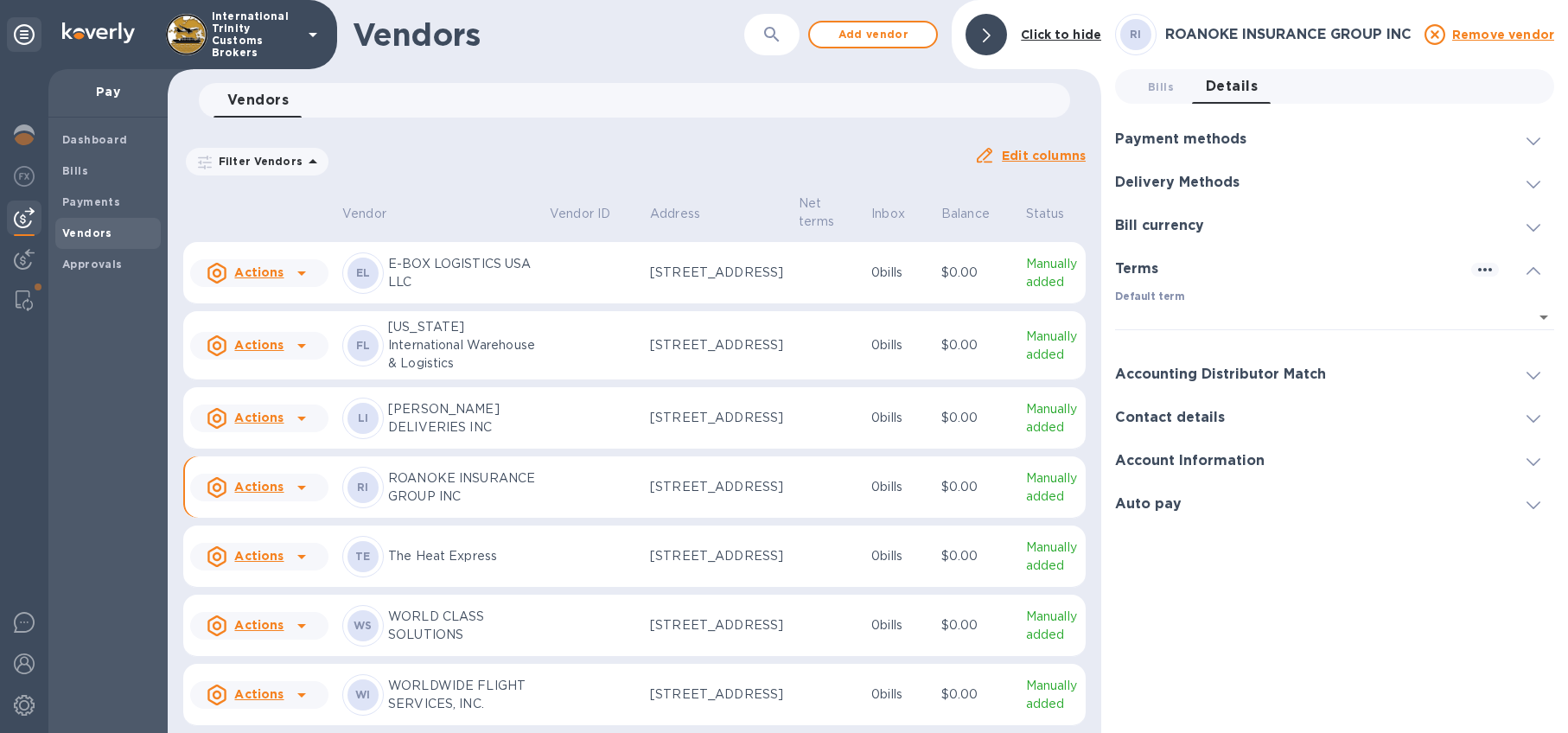
click at [1202, 370] on h3 "Accounting Distributor Match" at bounding box center [1220, 374] width 211 height 16
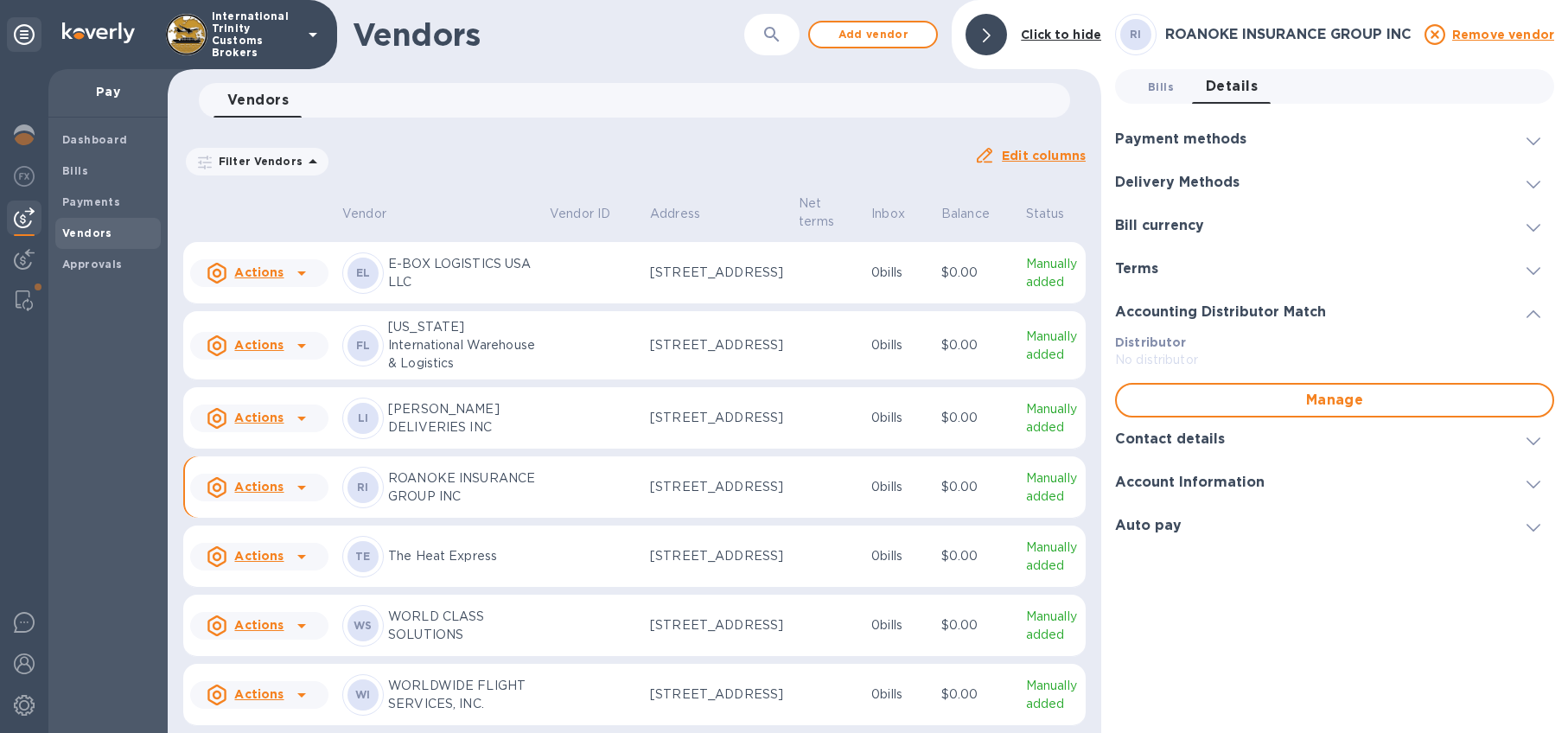
click at [1152, 89] on span "Bills 0" at bounding box center [1160, 87] width 26 height 18
